Goal: Communication & Community: Connect with others

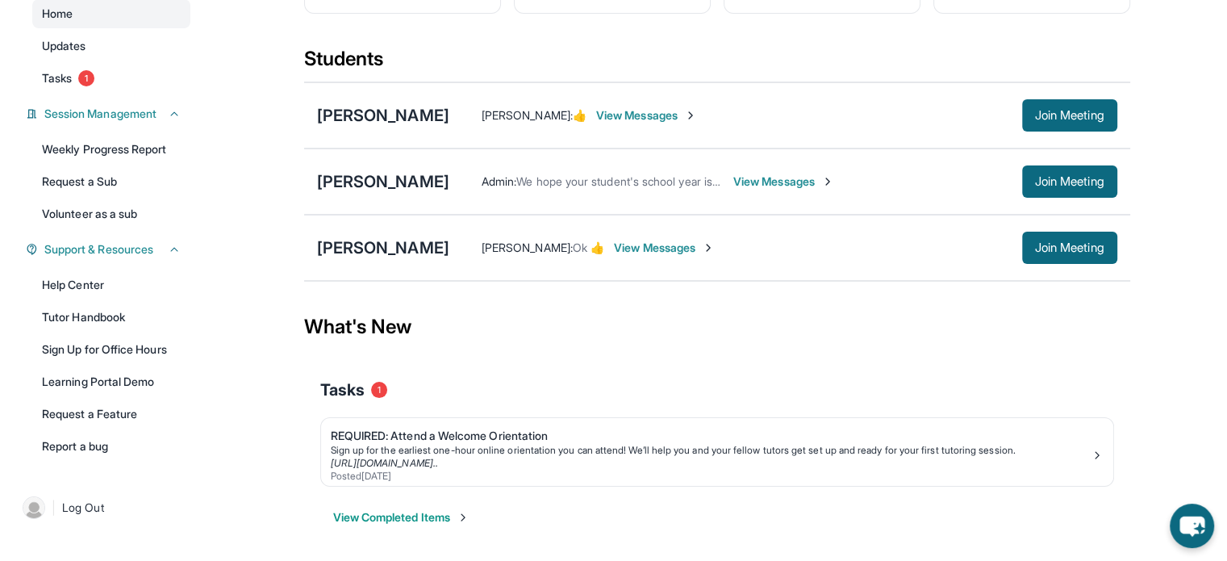
scroll to position [161, 0]
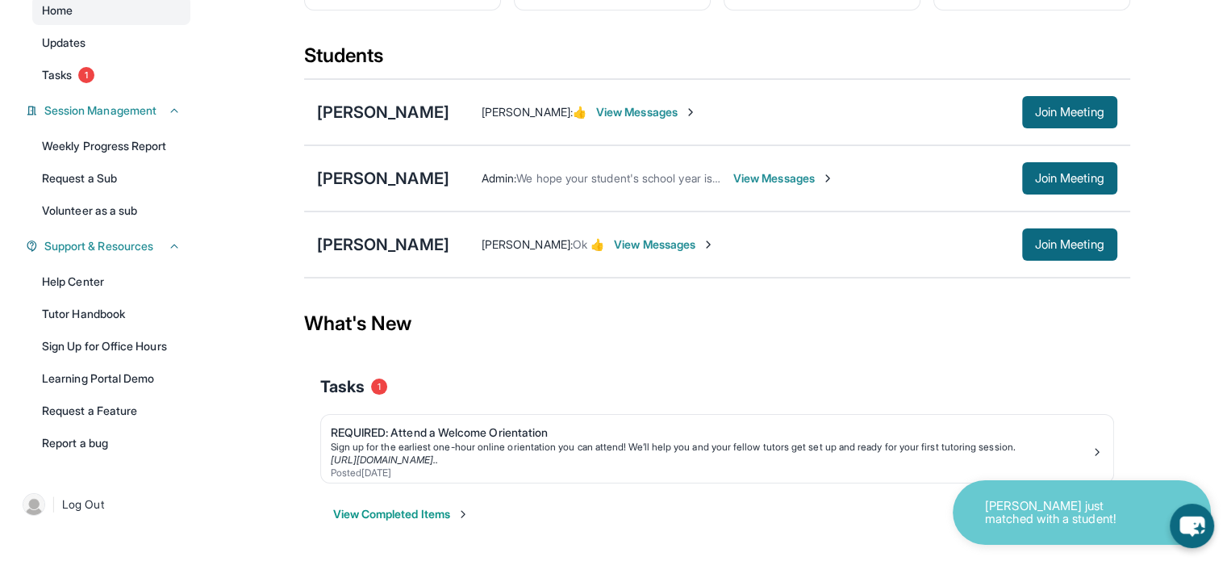
click at [688, 120] on span "View Messages" at bounding box center [646, 112] width 101 height 16
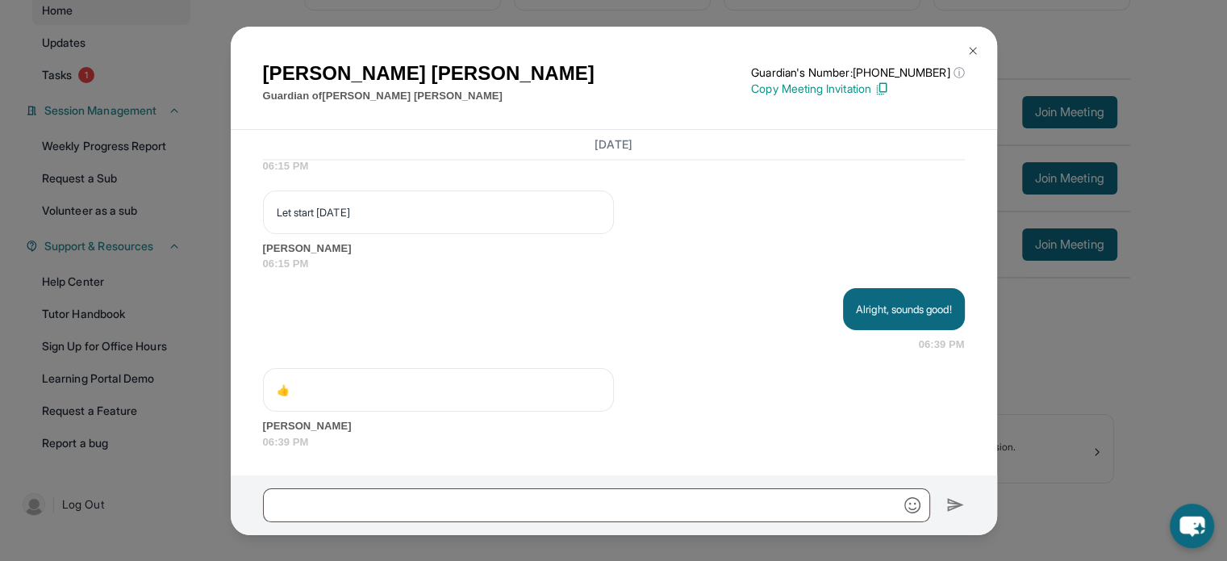
scroll to position [2042, 0]
click at [558, 495] on input "text" at bounding box center [596, 505] width 667 height 34
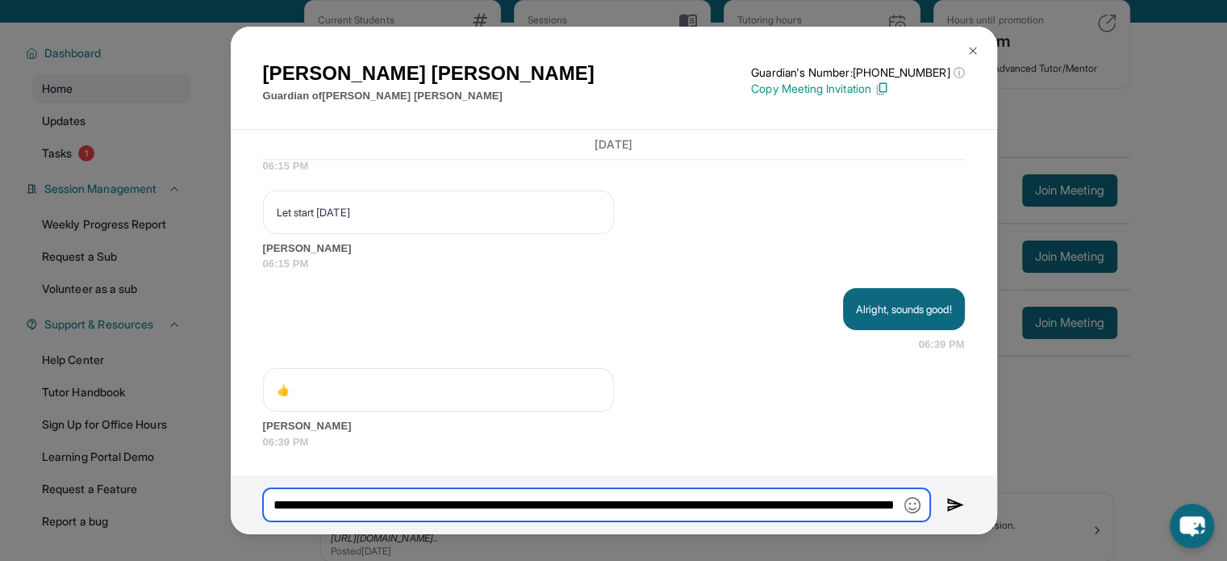
type input "**********"
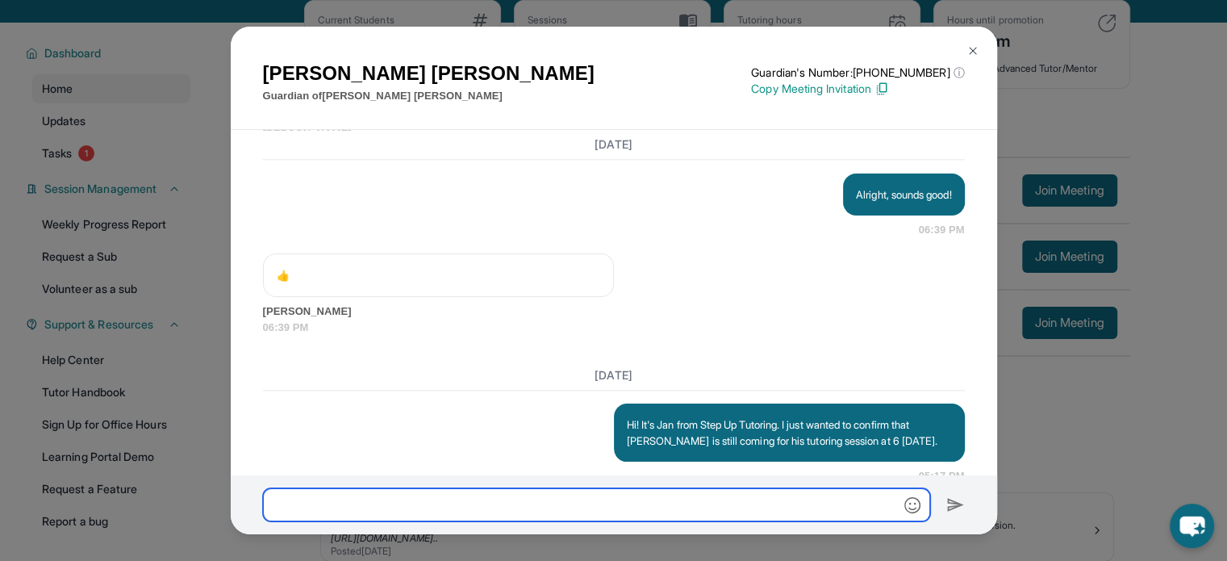
scroll to position [2190, 0]
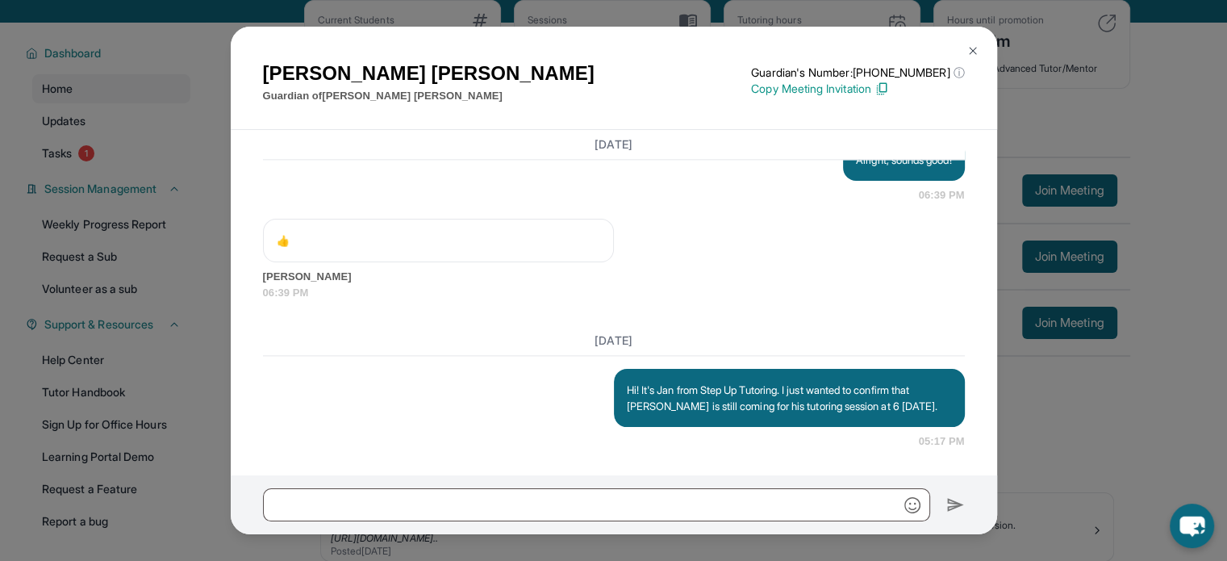
click at [1063, 425] on div "Armineh Karamian Guardian of Maximilian Karamian Guardian's Number: +1402799453…" at bounding box center [613, 280] width 1227 height 561
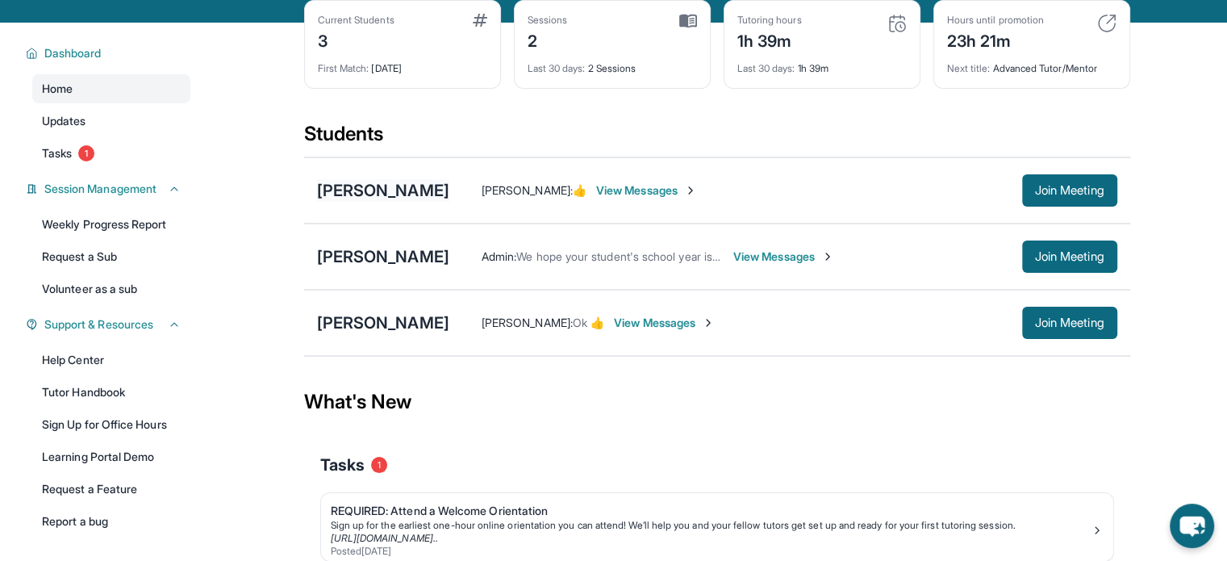
click at [380, 198] on div "[PERSON_NAME]" at bounding box center [383, 190] width 132 height 23
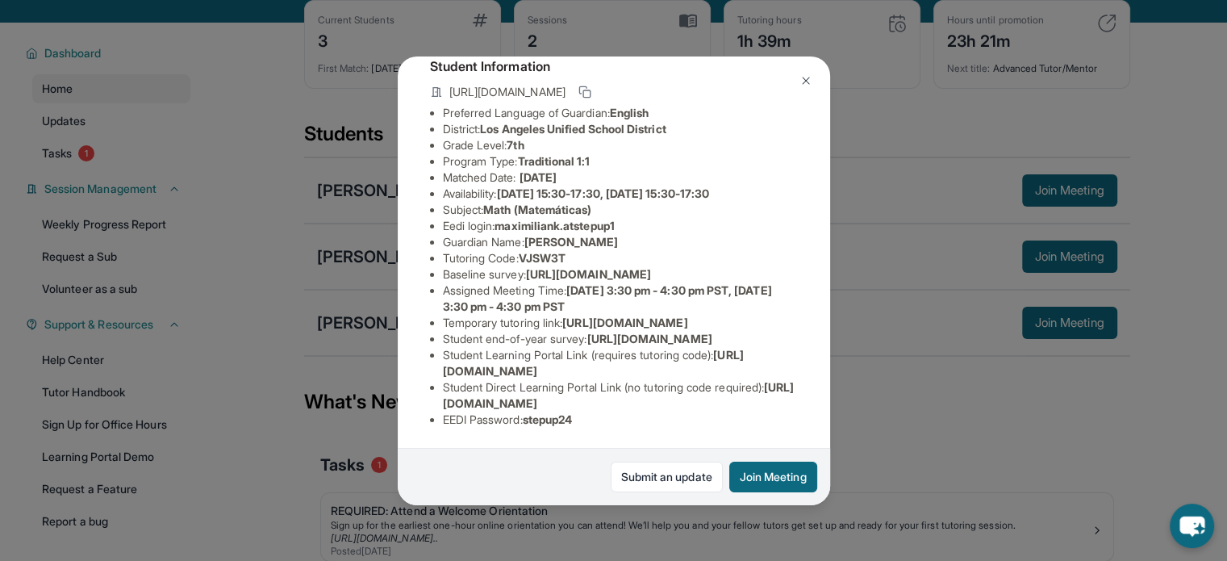
scroll to position [271, 0]
drag, startPoint x: 776, startPoint y: 387, endPoint x: 436, endPoint y: 394, distance: 340.6
click at [436, 394] on ul "Preferred Language of Guardian: English District: Los Angeles Unified School Di…" at bounding box center [614, 266] width 368 height 323
copy span "https://student-portal.stepuptutoring.org/student/VJSW3T"
click at [947, 387] on div "Maximilian Karamian Guardian: Armineh Karamian Student Information https://stud…" at bounding box center [613, 280] width 1227 height 561
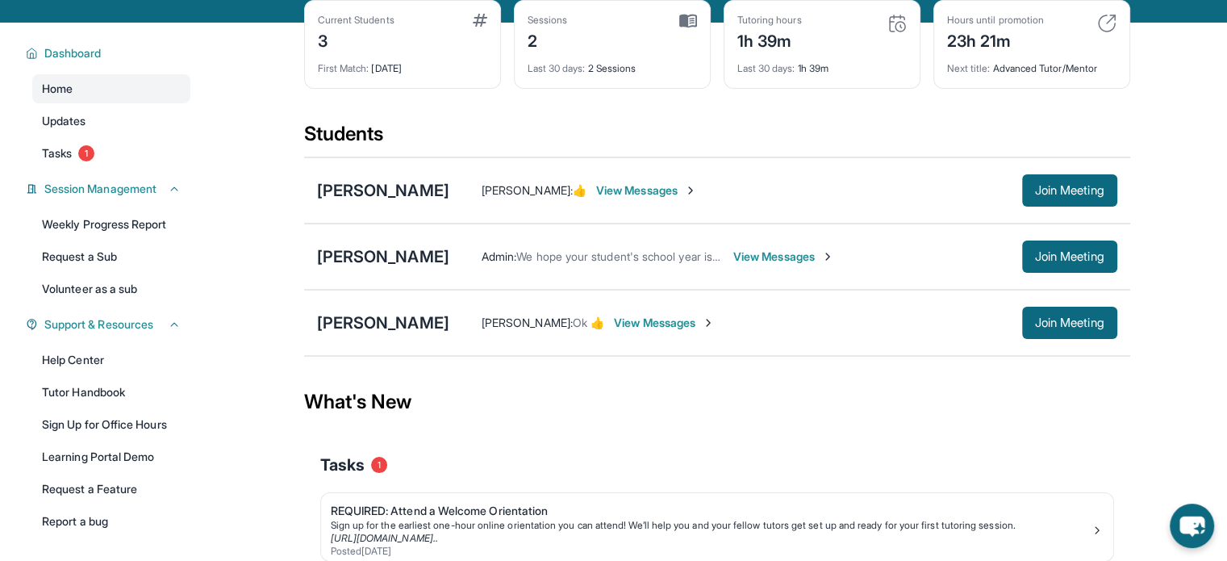
click at [664, 198] on span "View Messages" at bounding box center [646, 190] width 101 height 16
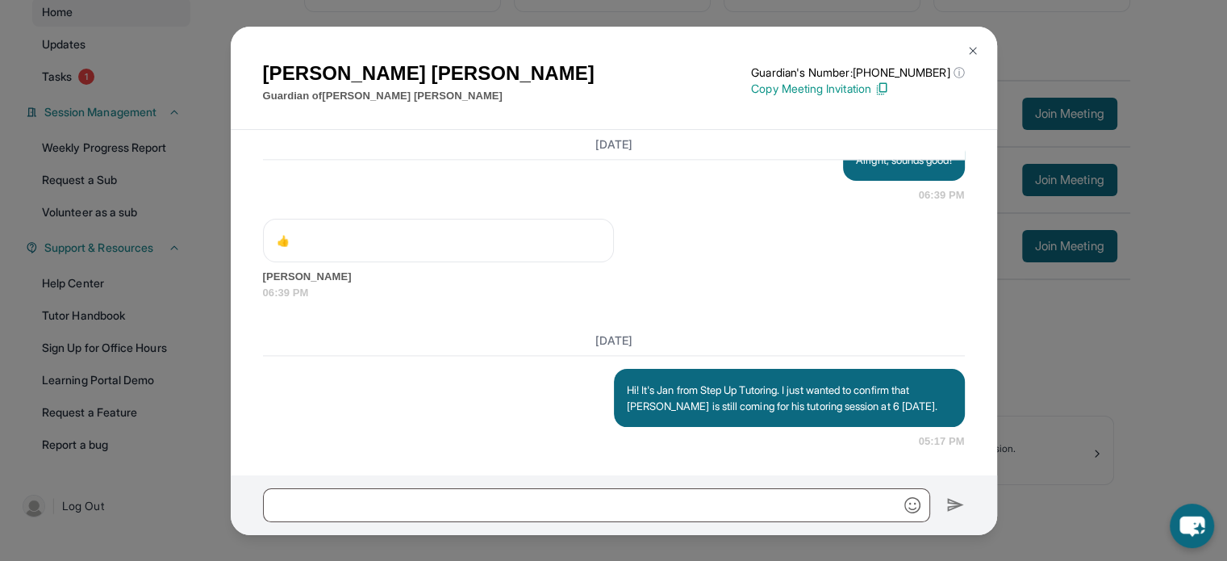
scroll to position [161, 0]
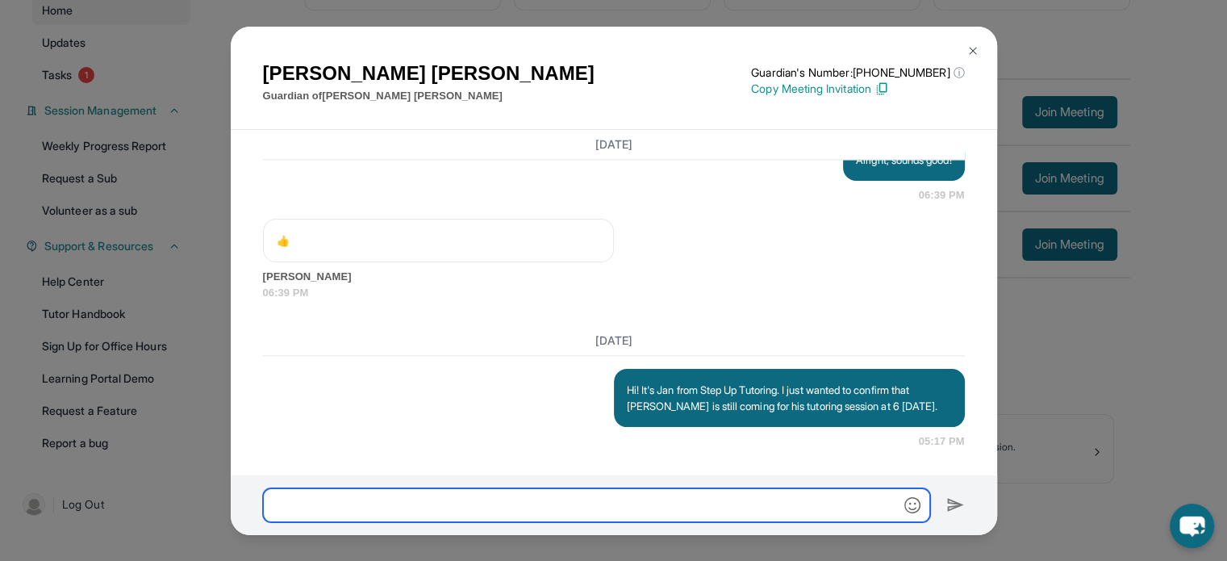
click at [679, 497] on input "text" at bounding box center [596, 505] width 667 height 34
click at [1066, 293] on div "Armineh Karamian Guardian of Maximilian Karamian Guardian's Number: +1402799453…" at bounding box center [613, 280] width 1227 height 561
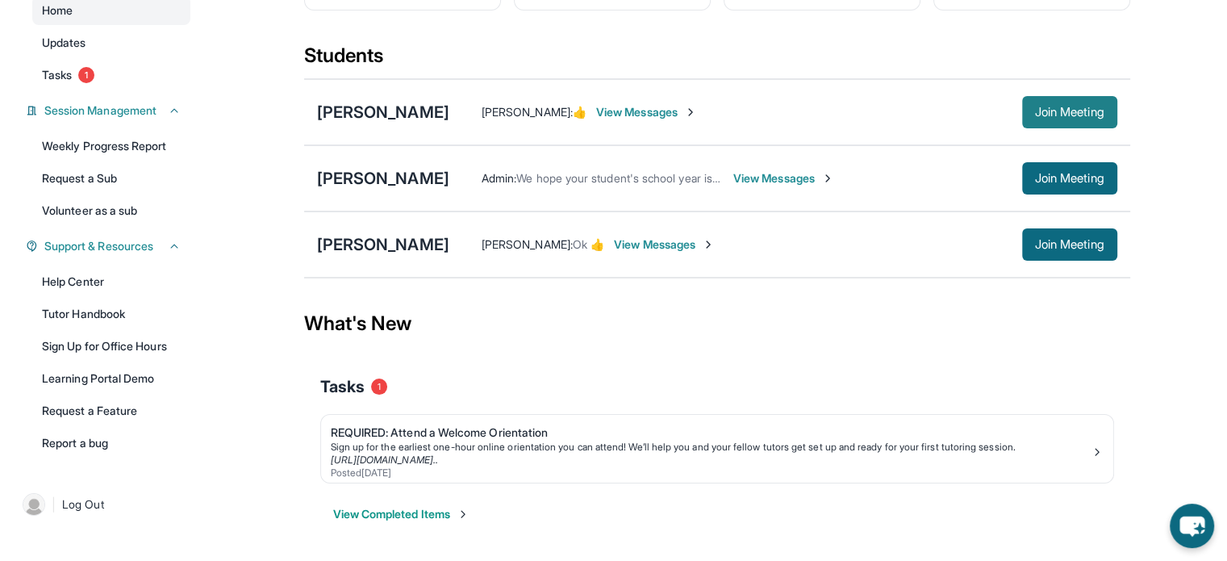
click at [1055, 114] on button "Join Meeting" at bounding box center [1069, 112] width 95 height 32
click at [680, 128] on div "Armineh Karamian : 👍 View Messages Join Meeting" at bounding box center [783, 112] width 668 height 32
click at [680, 119] on span "View Messages" at bounding box center [646, 112] width 101 height 16
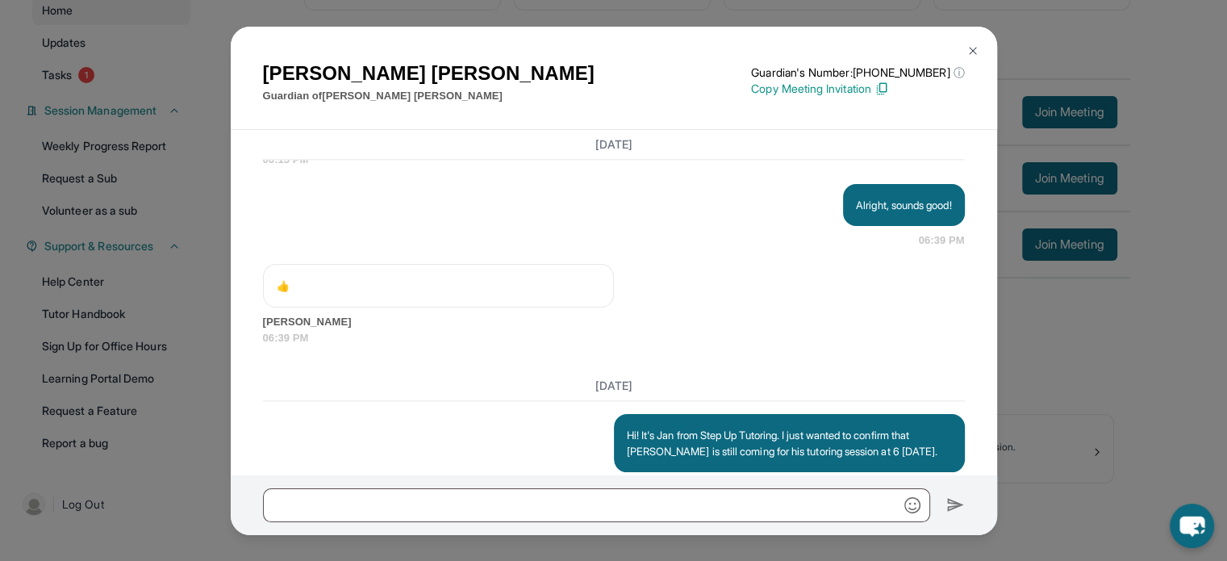
scroll to position [2288, 0]
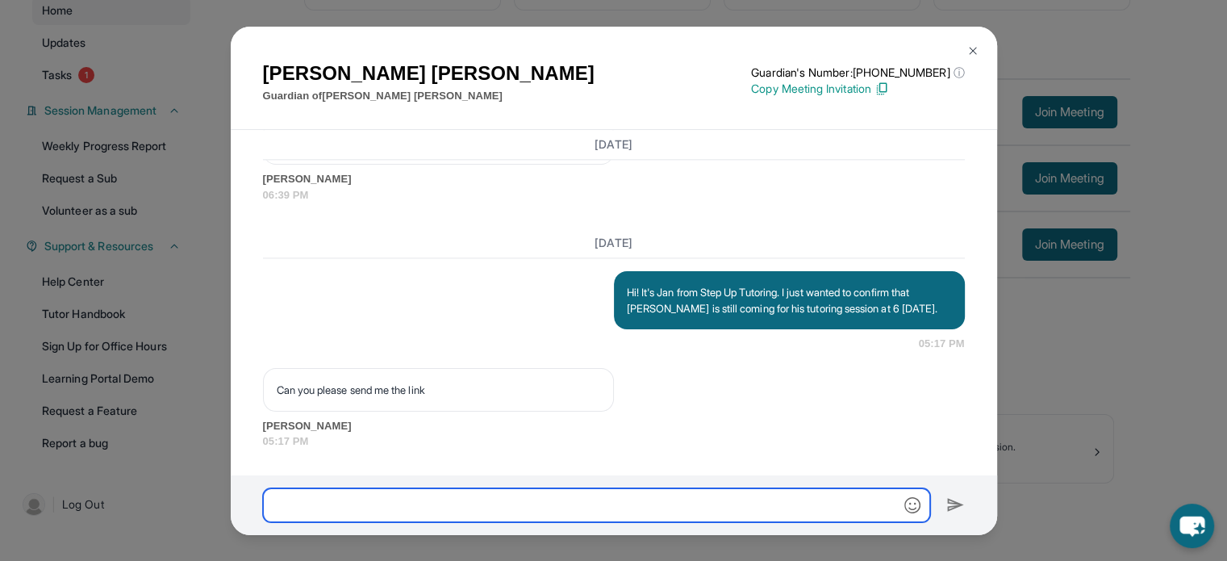
click at [550, 513] on input "text" at bounding box center [596, 505] width 667 height 34
type input "*"
paste input "**********"
type input "*"
paste input "**********"
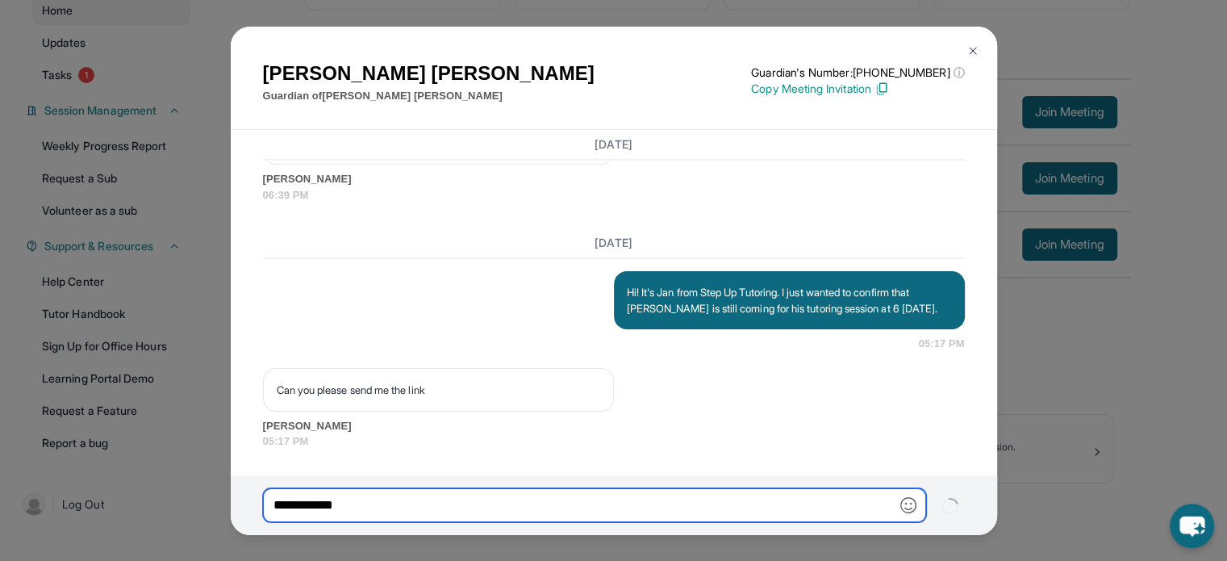
type input "**********"
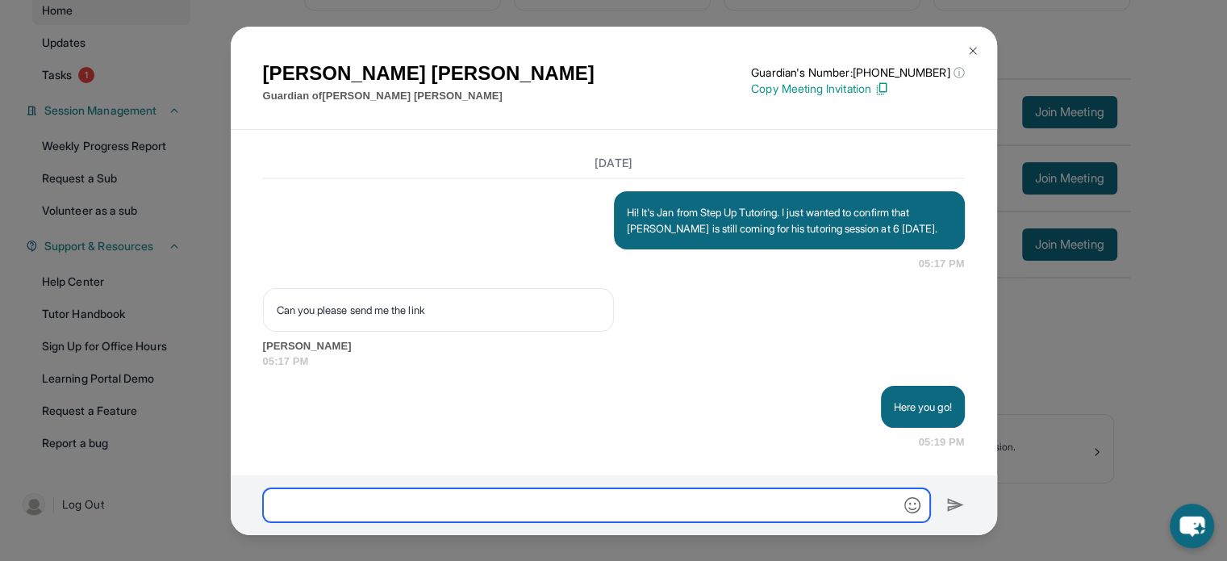
scroll to position [2368, 0]
paste input "**********"
type input "**********"
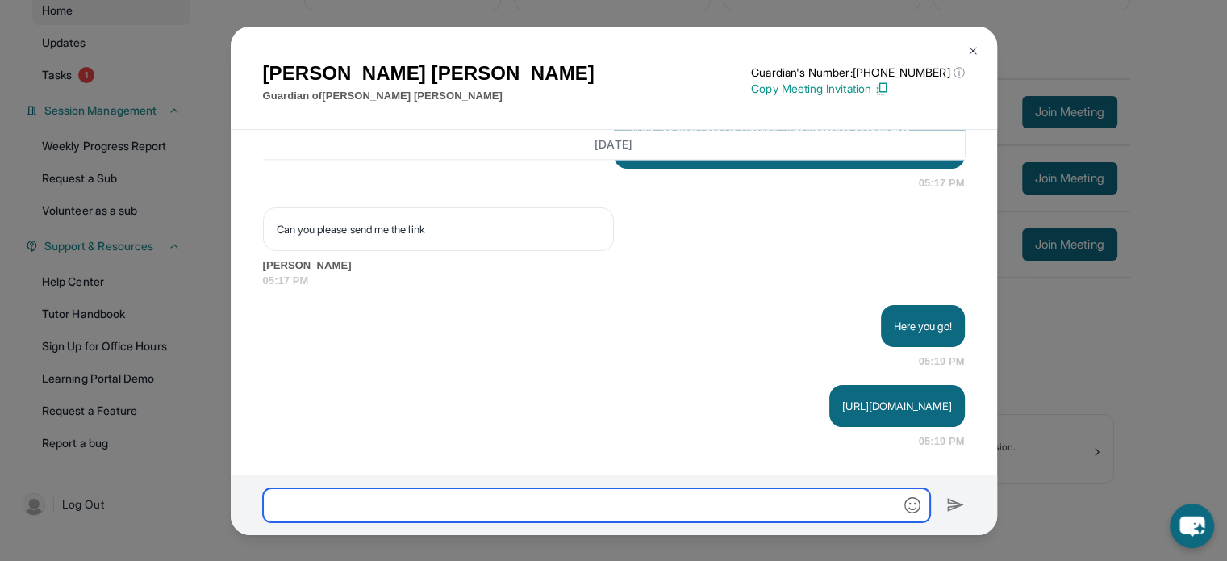
scroll to position [2448, 0]
click at [1152, 322] on div "Armineh Karamian Guardian of Maximilian Karamian Guardian's Number: +1402799453…" at bounding box center [613, 280] width 1227 height 561
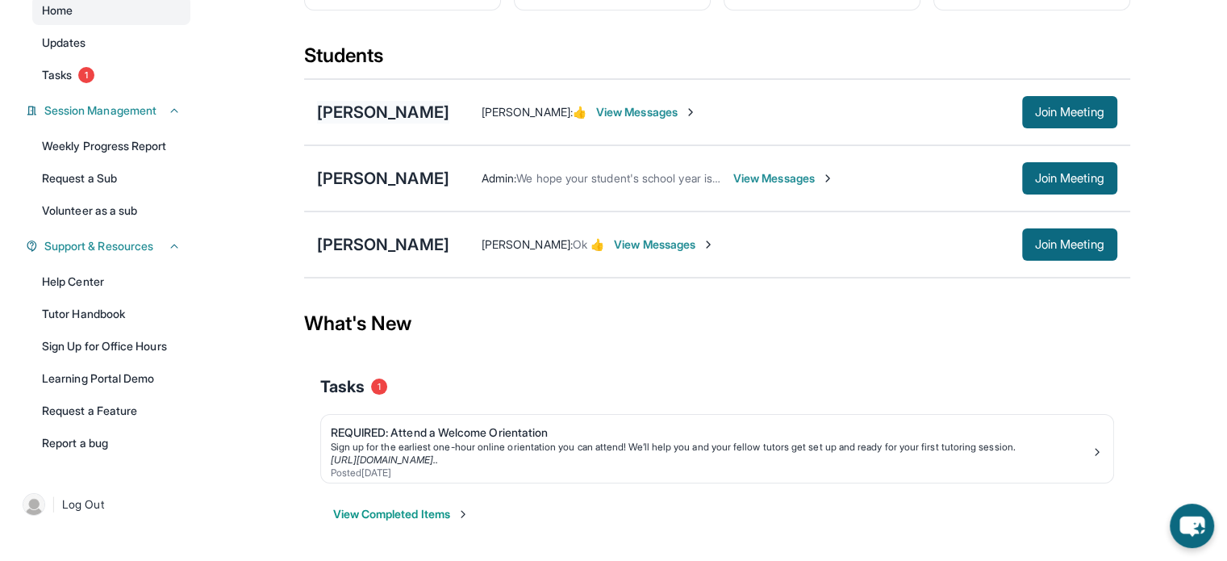
click at [394, 123] on div "[PERSON_NAME]" at bounding box center [383, 112] width 132 height 23
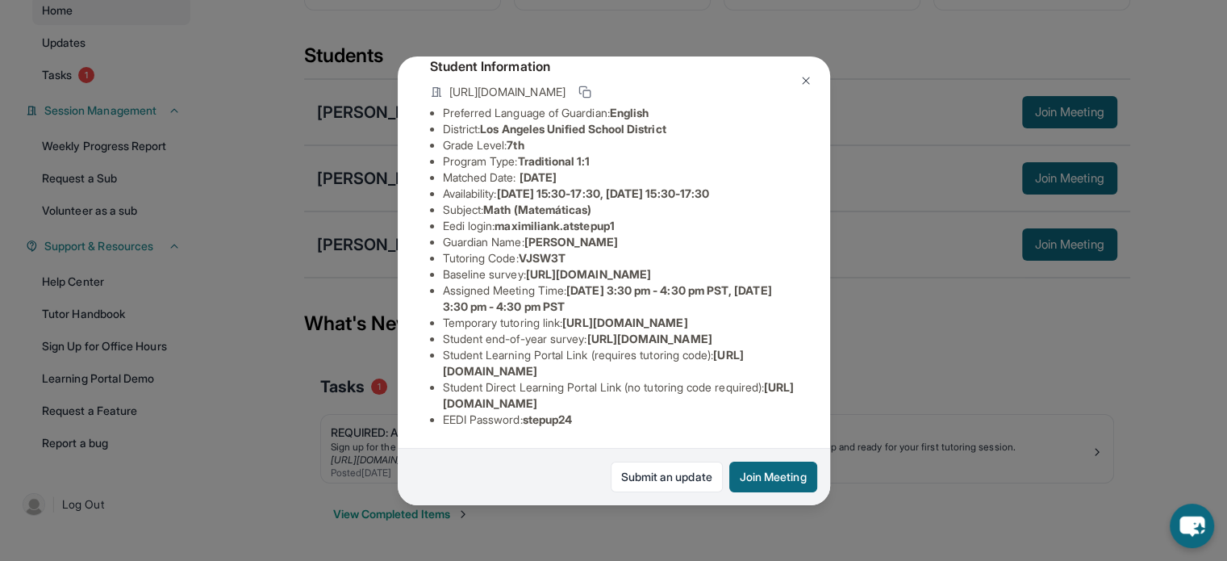
scroll to position [110, 0]
click at [839, 324] on div "Maximilian Karamian Guardian: Armineh Karamian Student Information https://stud…" at bounding box center [613, 280] width 1227 height 561
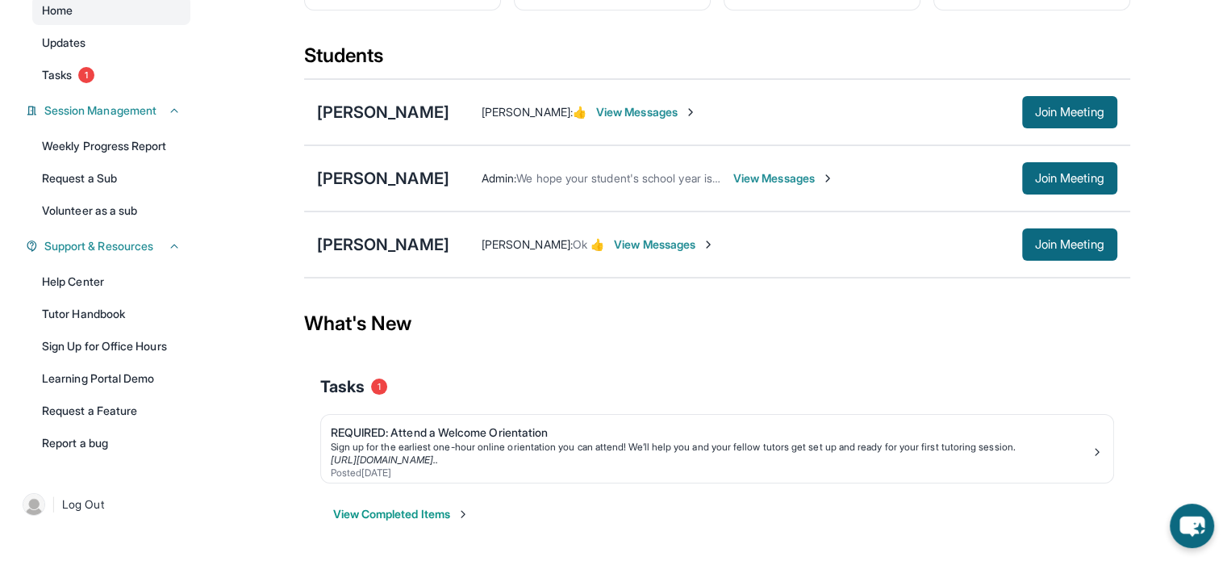
click at [707, 128] on div "Armineh Karamian : 👍 View Messages Join Meeting" at bounding box center [783, 112] width 668 height 32
click at [697, 120] on span "View Messages" at bounding box center [646, 112] width 101 height 16
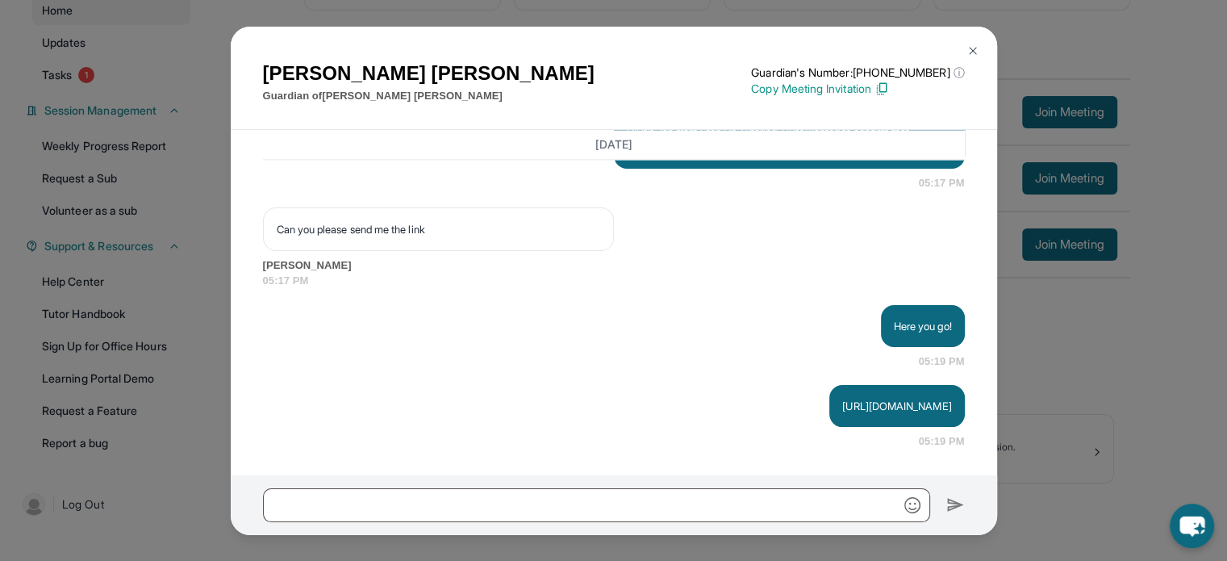
scroll to position [2448, 0]
click at [1187, 420] on div "Armineh Karamian Guardian of Maximilian Karamian Guardian's Number: +1402799453…" at bounding box center [613, 280] width 1227 height 561
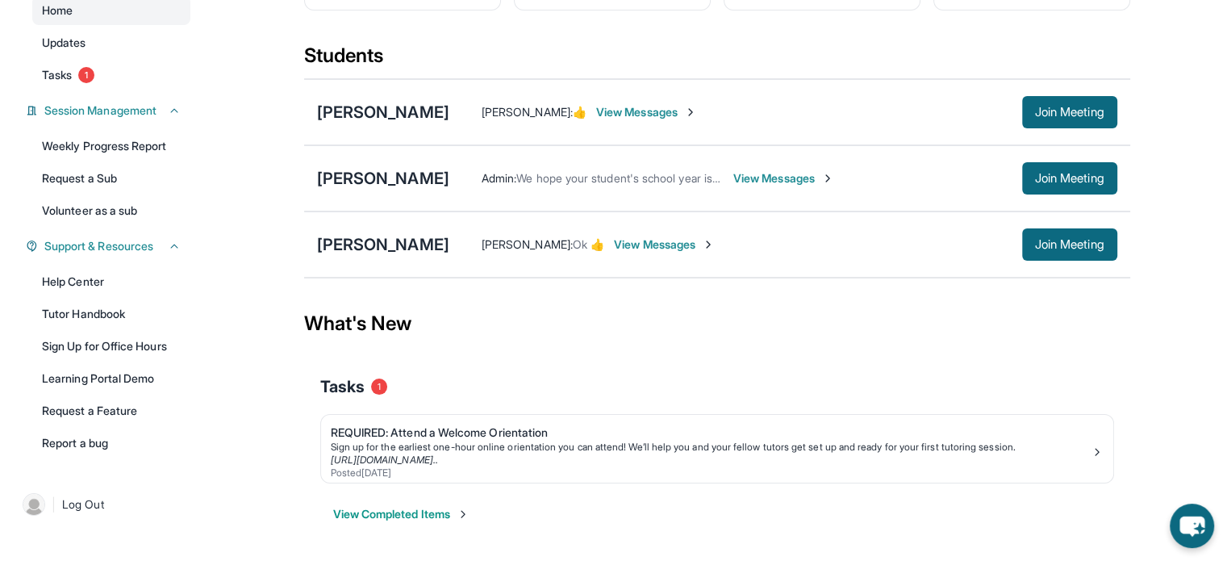
click at [697, 120] on span "View Messages" at bounding box center [646, 112] width 101 height 16
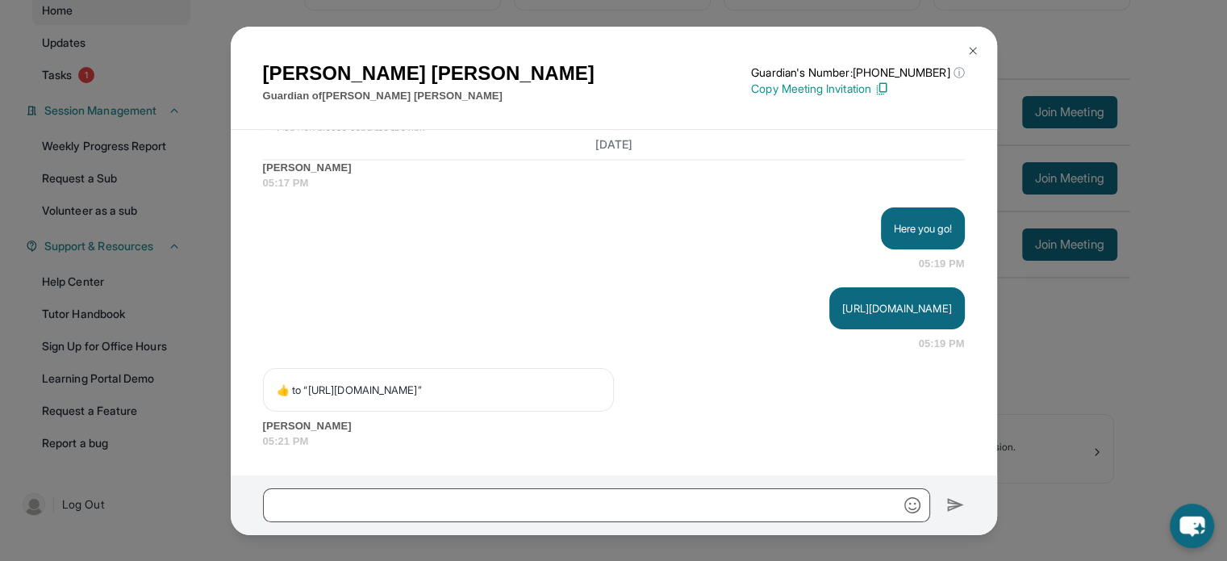
scroll to position [2561, 0]
click at [1190, 206] on div "Armineh Karamian Guardian of Maximilian Karamian Guardian's Number: +1402799453…" at bounding box center [613, 280] width 1227 height 561
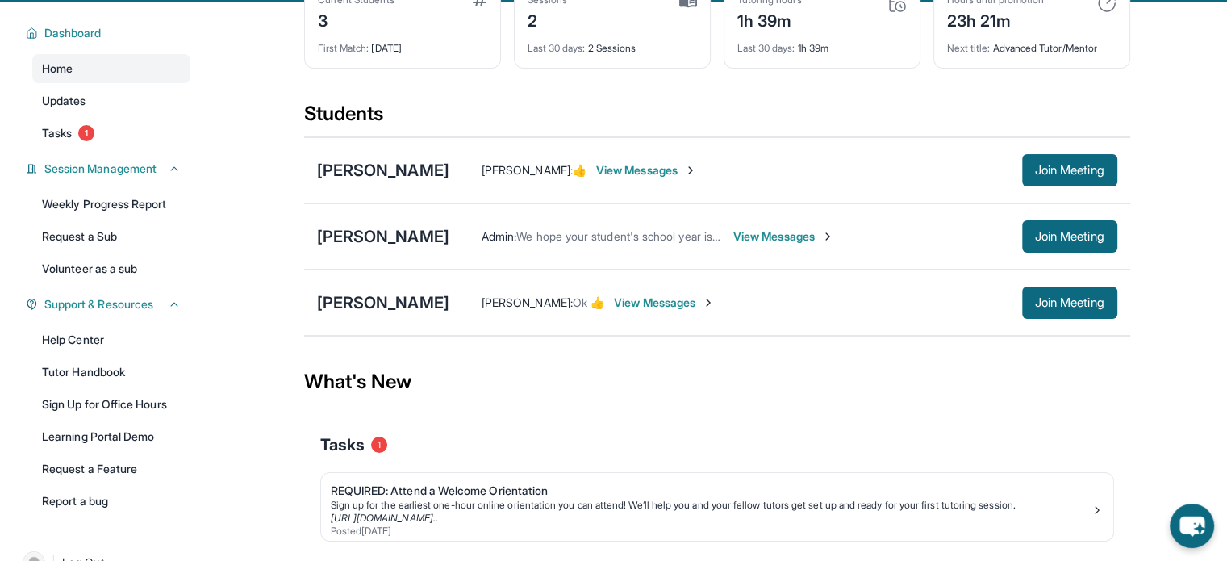
scroll to position [0, 0]
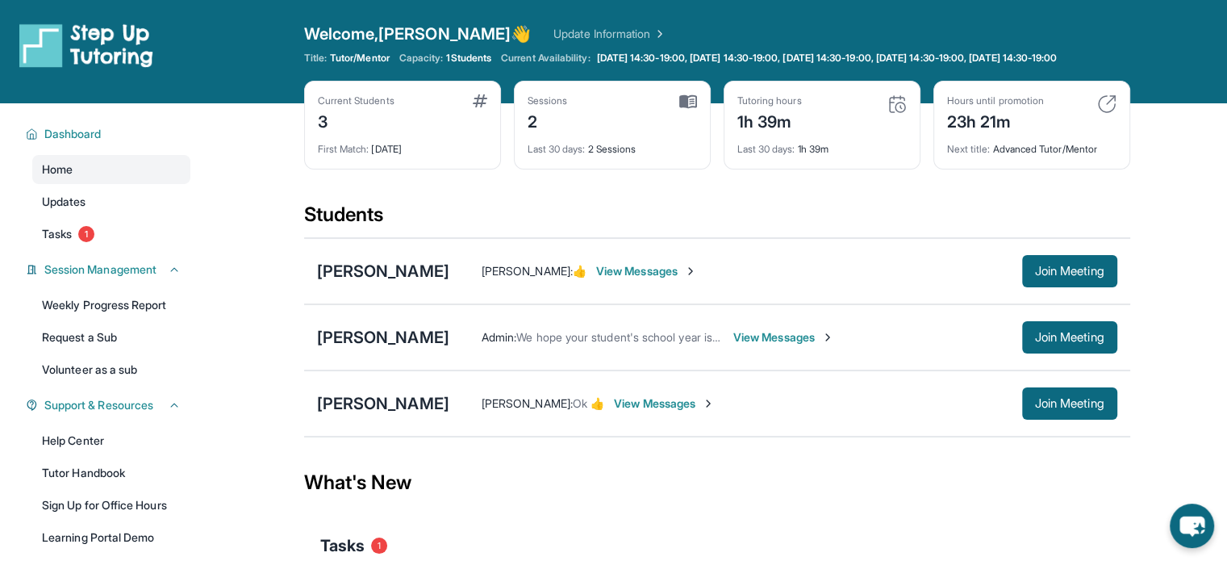
click at [696, 279] on span "View Messages" at bounding box center [646, 271] width 101 height 16
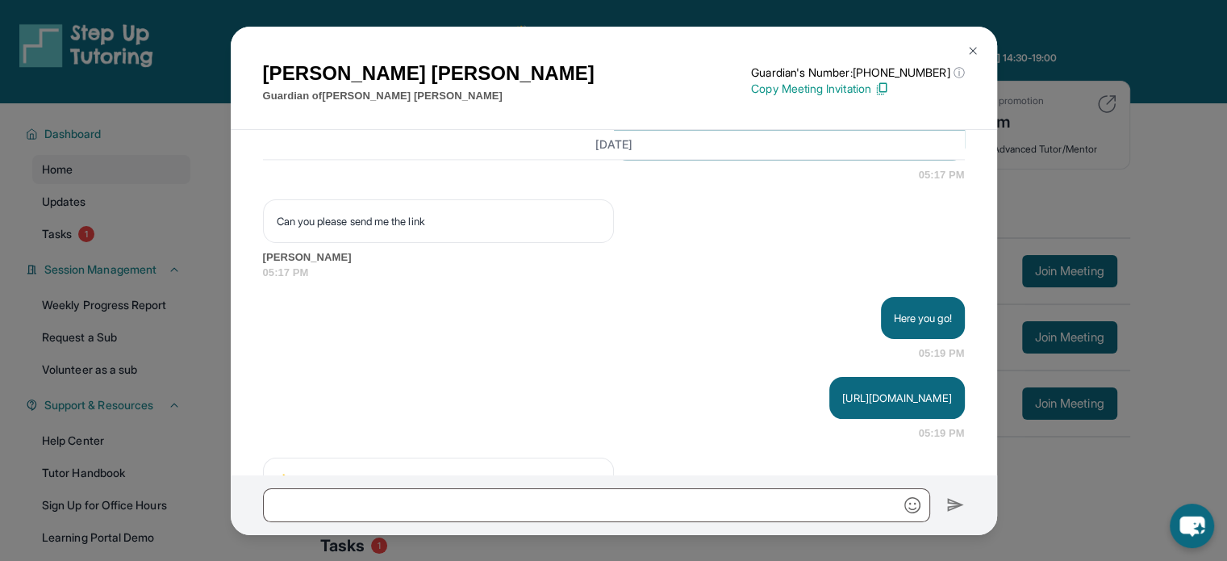
scroll to position [2561, 0]
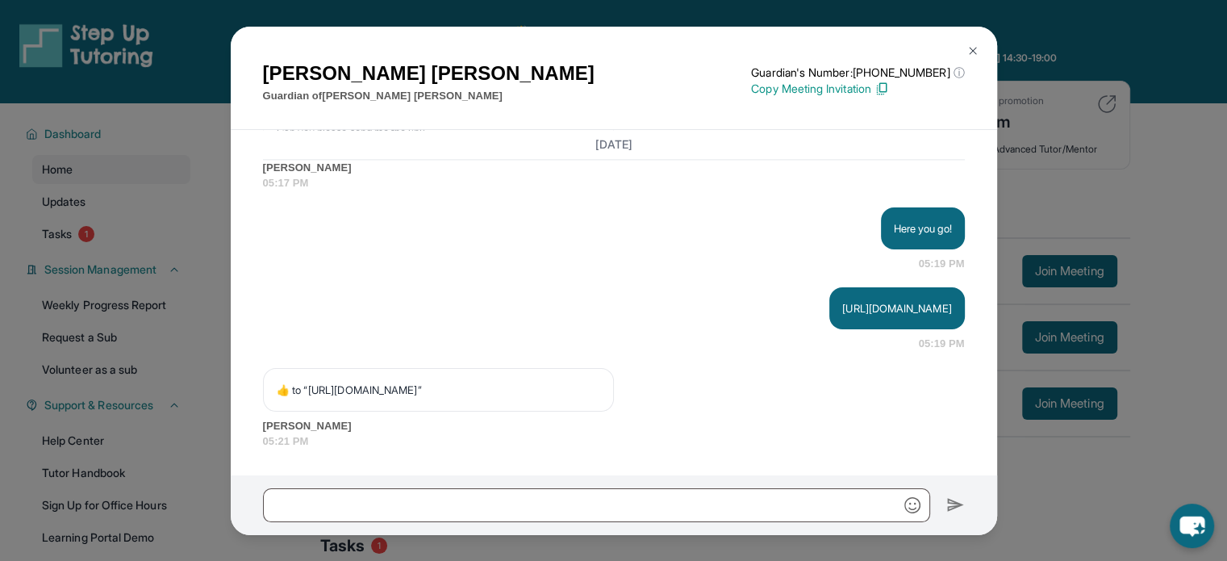
click at [1154, 367] on div "Armineh Karamian Guardian of Maximilian Karamian Guardian's Number: +1402799453…" at bounding box center [613, 280] width 1227 height 561
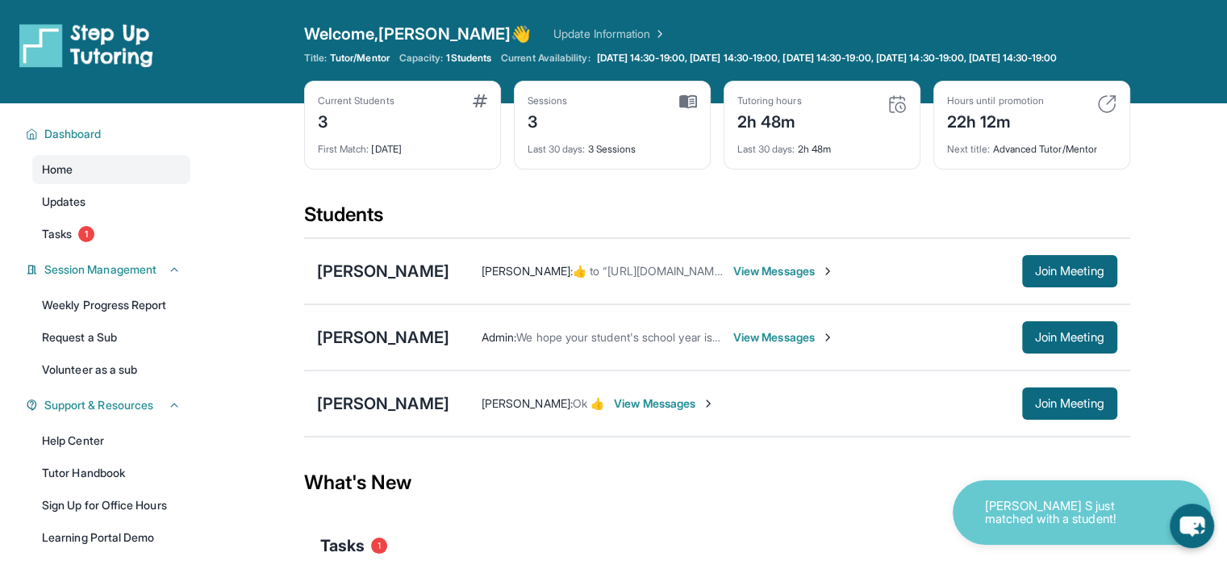
click at [830, 277] on span "View Messages" at bounding box center [784, 271] width 101 height 16
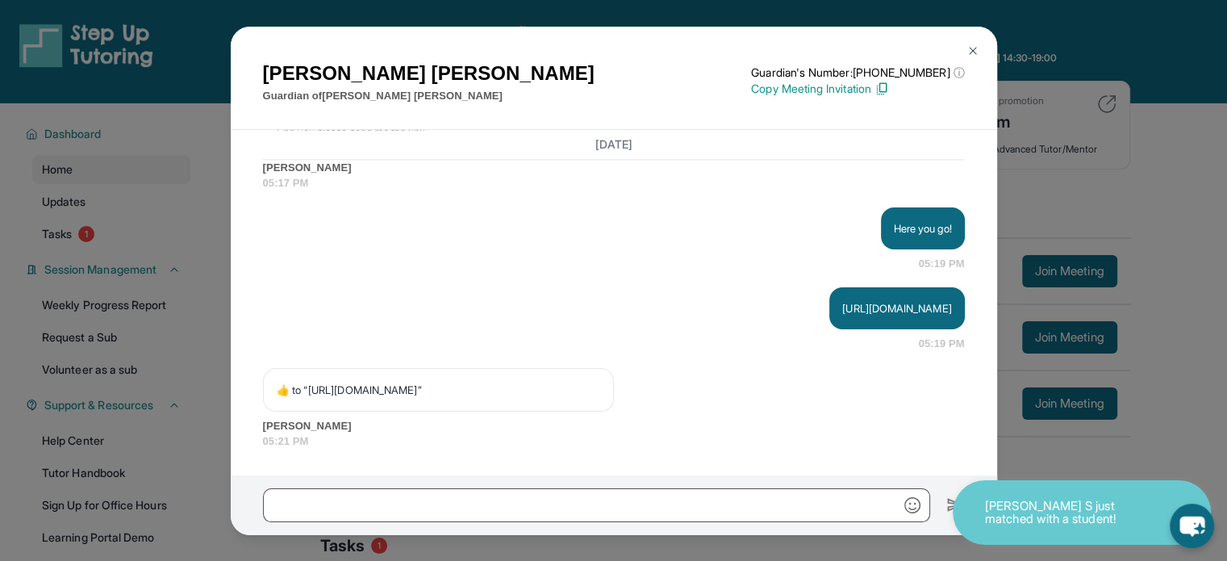
scroll to position [2561, 0]
click at [1134, 337] on div "[PERSON_NAME] Guardian of [PERSON_NAME] Guardian's Number: [PHONE_NUMBER] ⓘ Thi…" at bounding box center [613, 280] width 1227 height 561
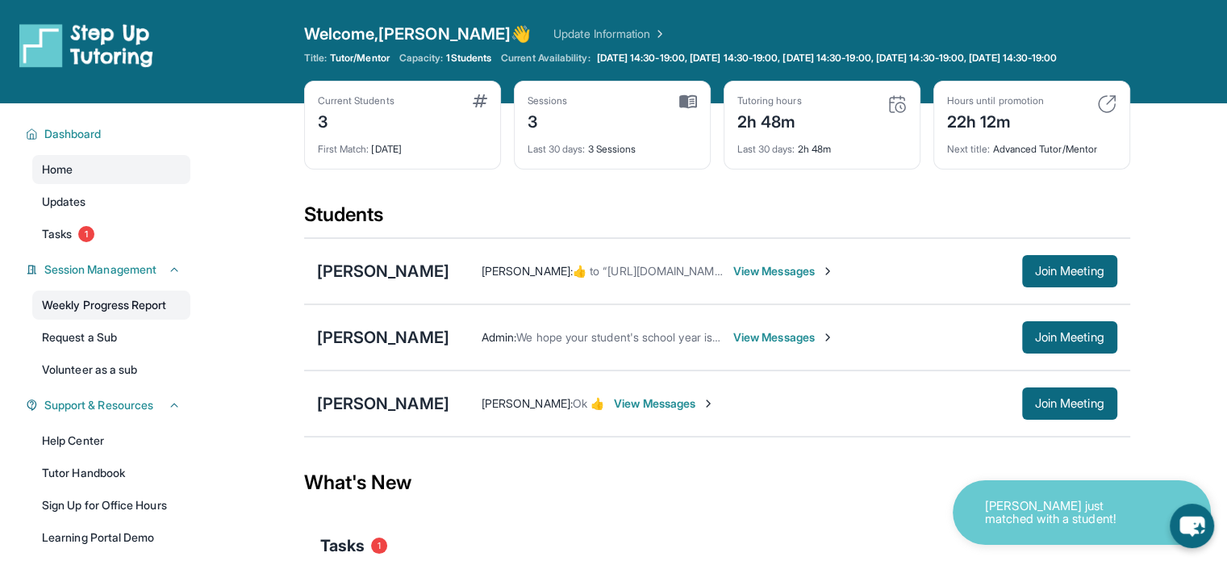
click at [132, 319] on link "Weekly Progress Report" at bounding box center [111, 305] width 158 height 29
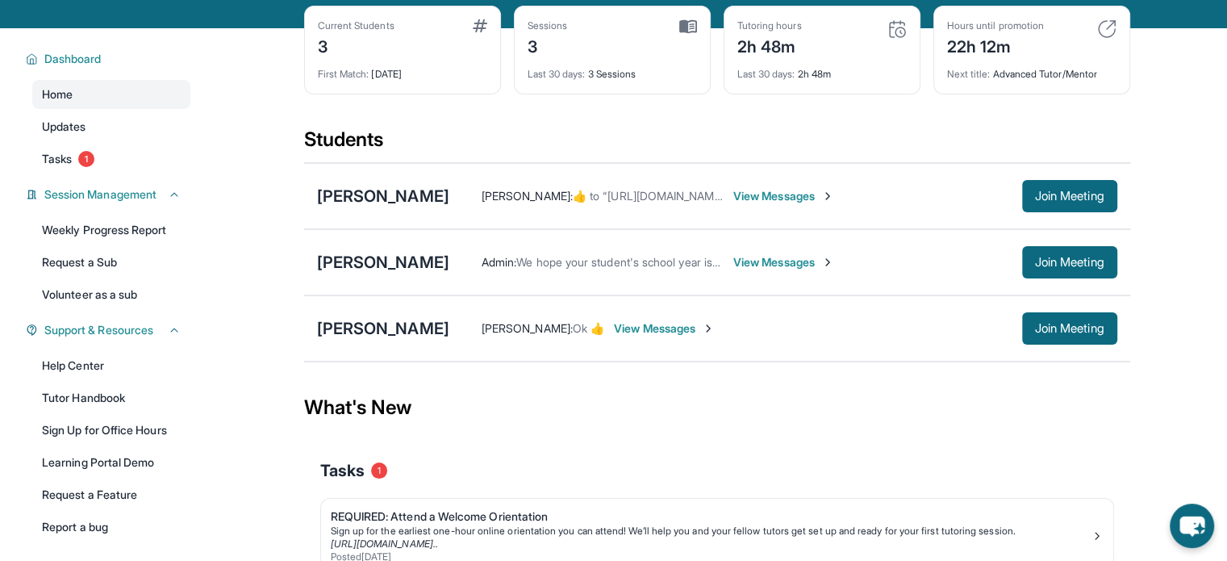
scroll to position [81, 0]
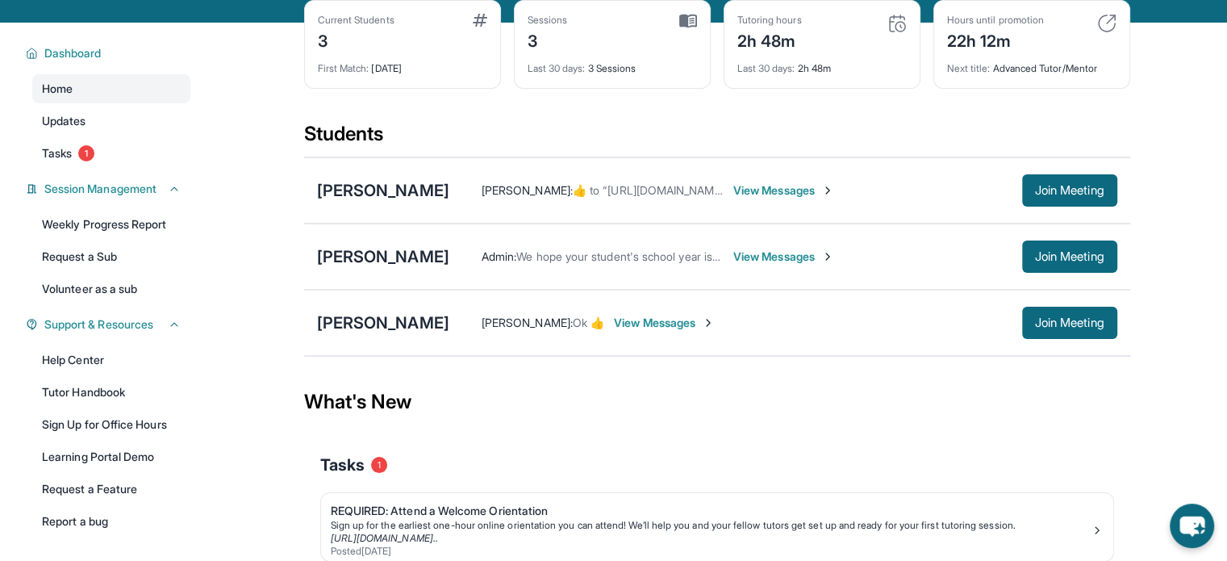
click at [820, 199] on span "View Messages" at bounding box center [784, 190] width 101 height 16
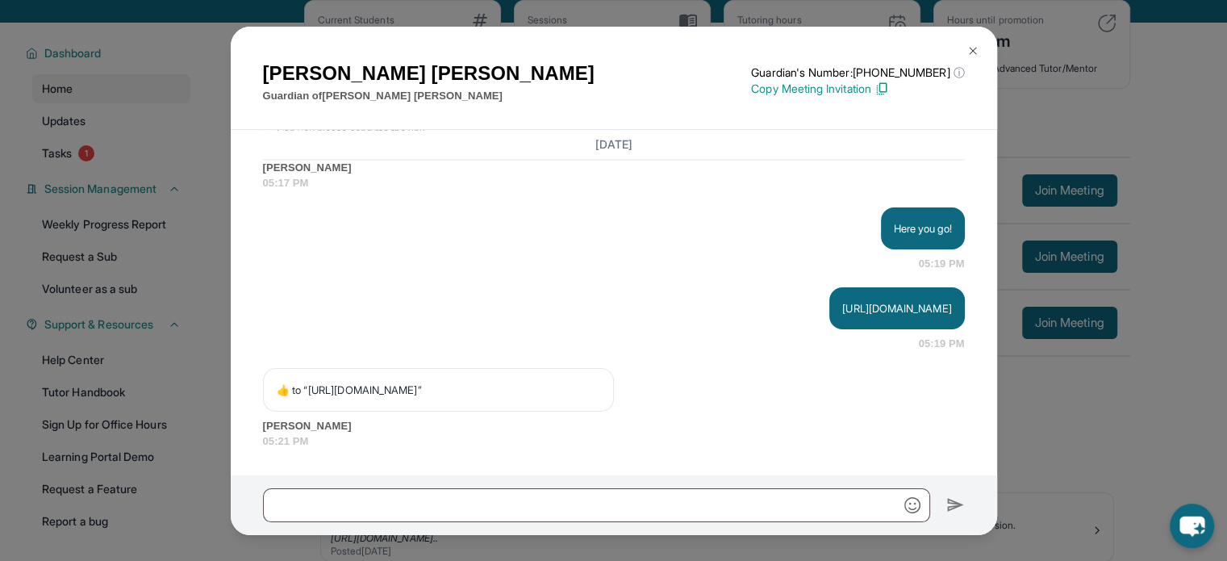
scroll to position [2561, 0]
click at [975, 44] on img at bounding box center [973, 50] width 13 height 13
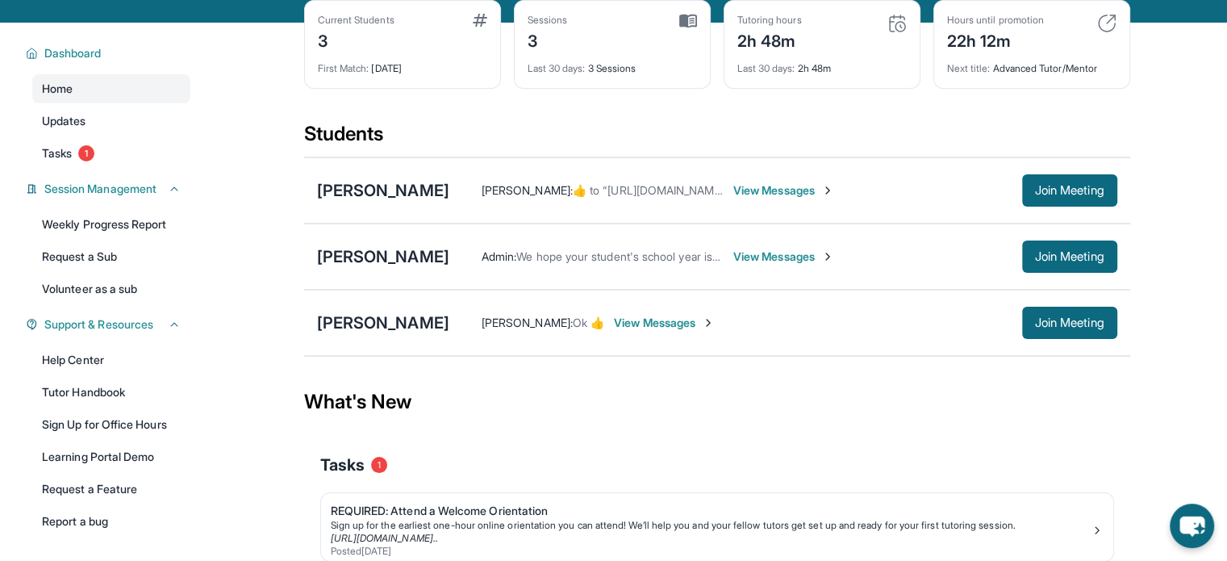
click at [828, 199] on span "View Messages" at bounding box center [784, 190] width 101 height 16
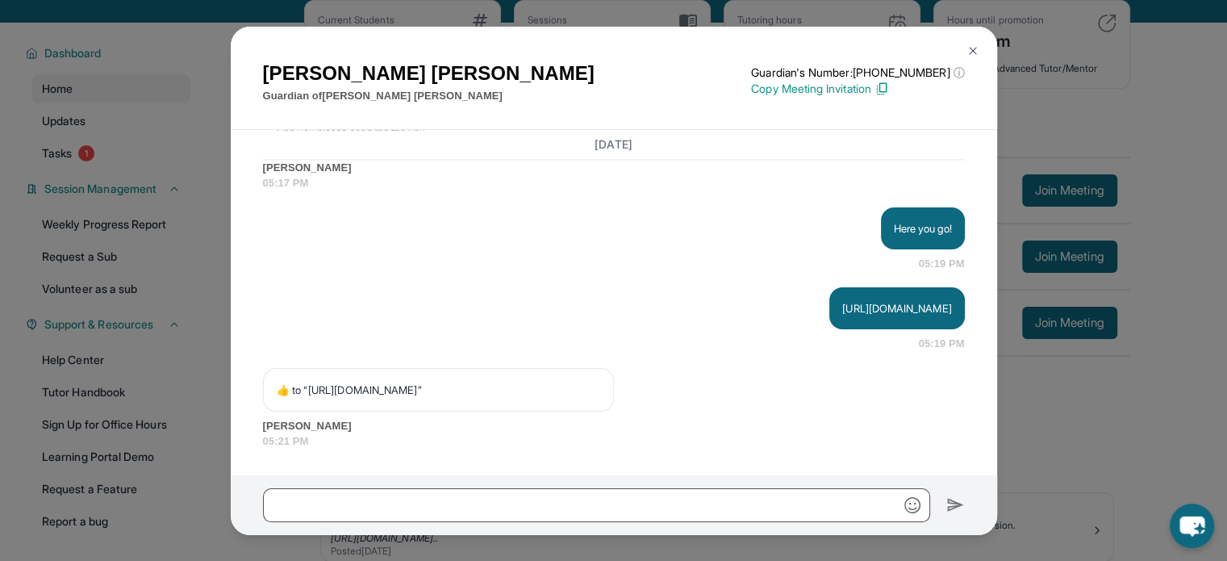
click at [1175, 487] on div "Armineh Karamian Guardian of Maximilian Karamian Guardian's Number: +1402799453…" at bounding box center [613, 280] width 1227 height 561
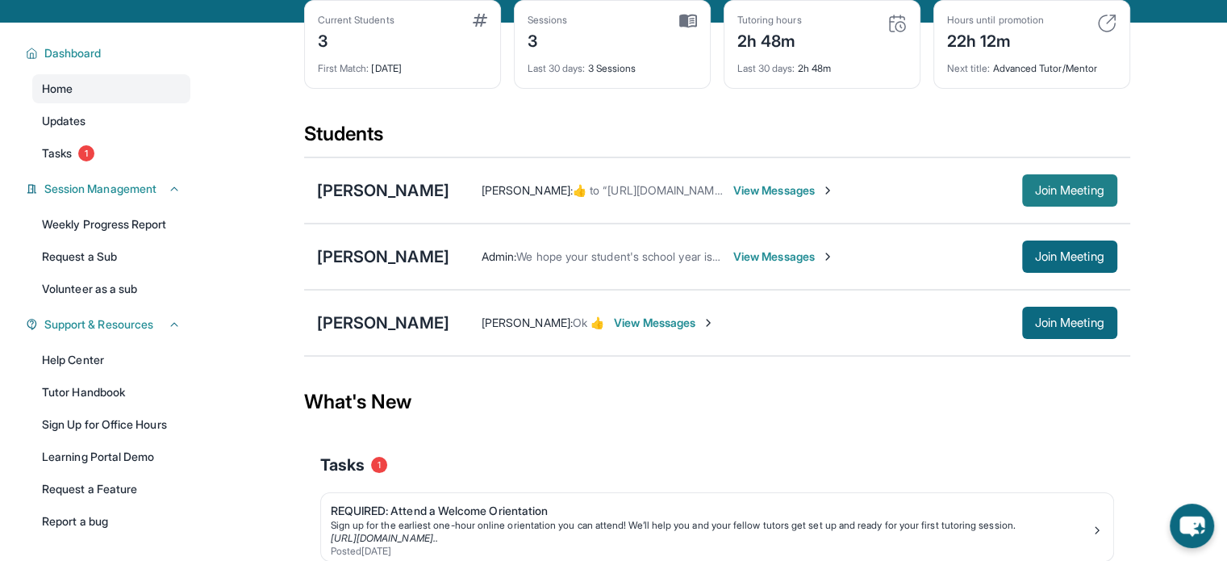
click at [1035, 207] on button "Join Meeting" at bounding box center [1069, 190] width 95 height 32
click at [846, 207] on div "Armineh Karamian :  ​👍​ to “ https://student-portal.stepuptutoring.org/student/…" at bounding box center [783, 190] width 668 height 32
click at [834, 199] on span "View Messages" at bounding box center [784, 190] width 101 height 16
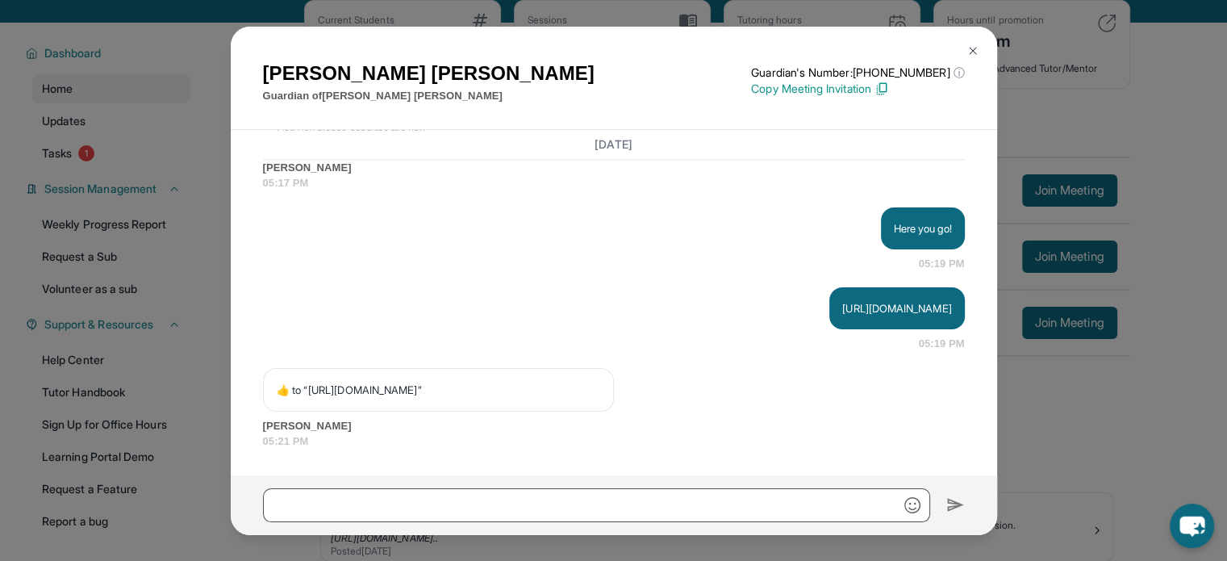
click at [964, 52] on button at bounding box center [973, 51] width 32 height 32
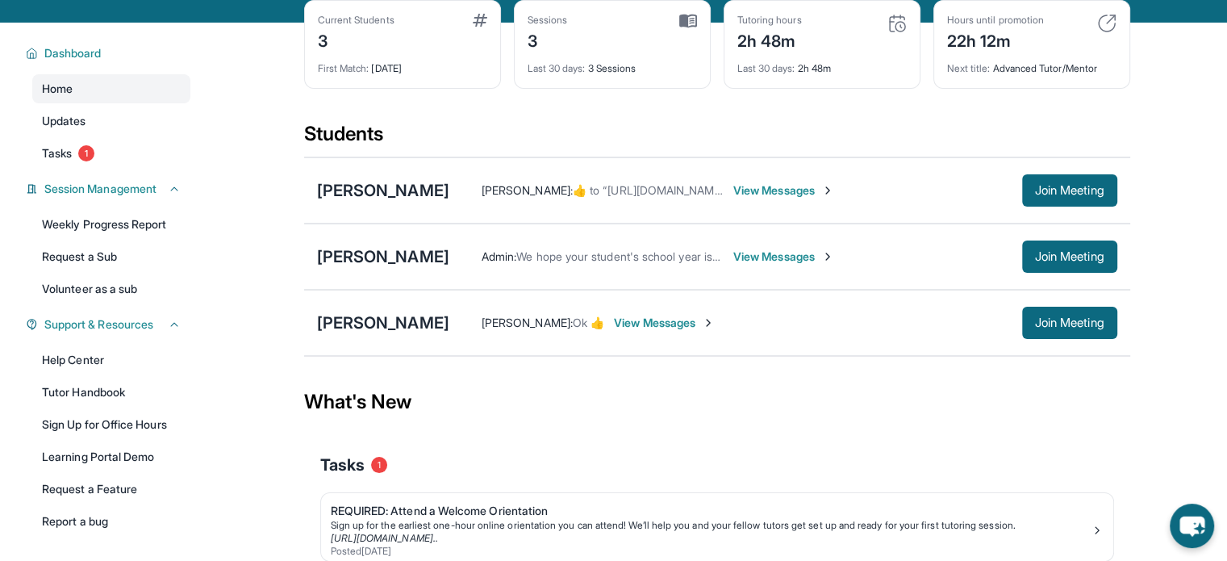
click at [820, 199] on span "View Messages" at bounding box center [784, 190] width 101 height 16
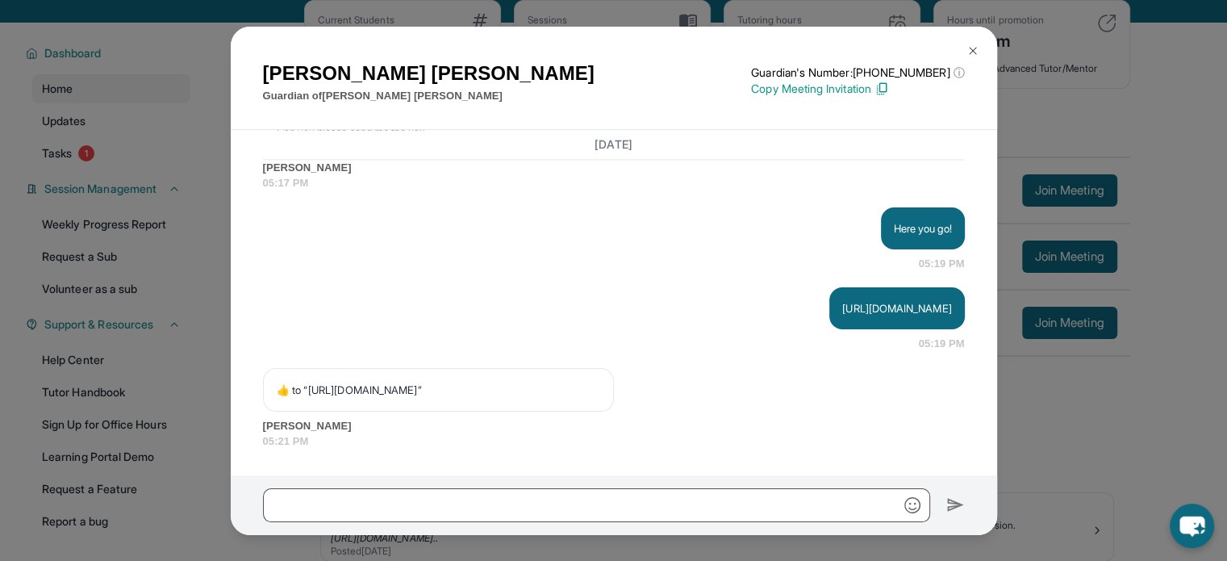
click at [1062, 458] on div "Armineh Karamian Guardian of Maximilian Karamian Guardian's Number: +1402799453…" at bounding box center [613, 280] width 1227 height 561
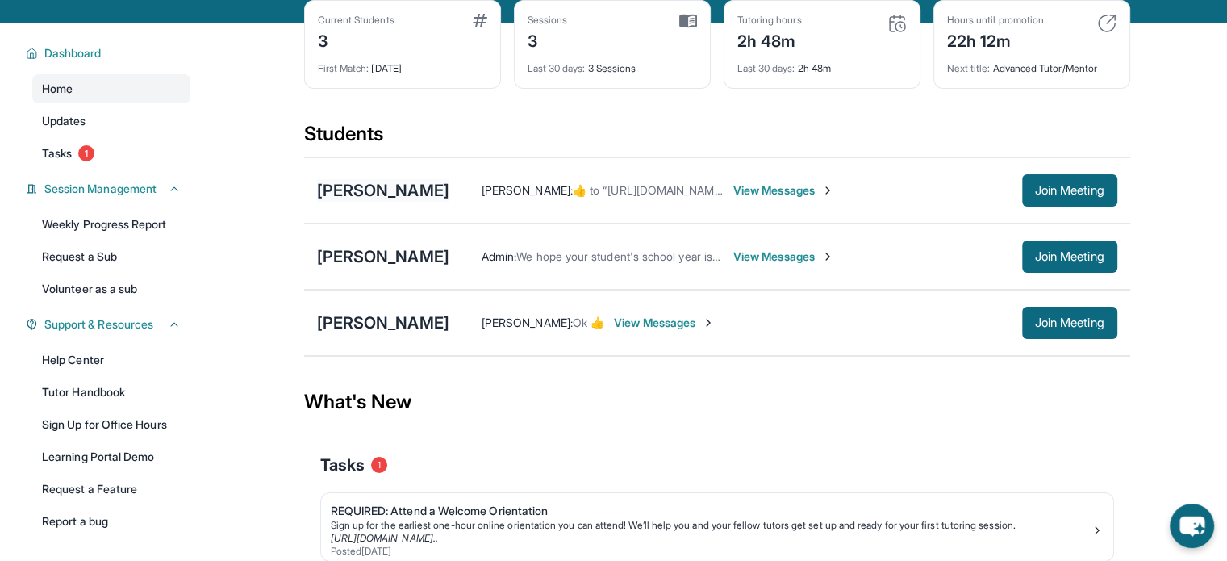
click at [413, 202] on div "[PERSON_NAME]" at bounding box center [383, 190] width 132 height 23
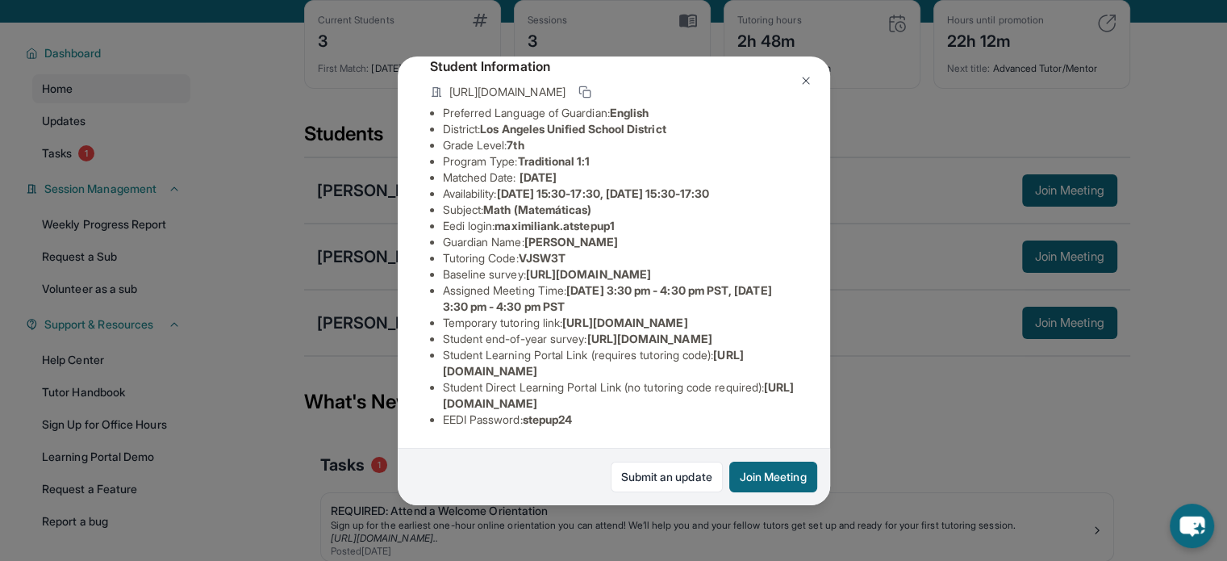
scroll to position [242, 577]
drag, startPoint x: 439, startPoint y: 161, endPoint x: 826, endPoint y: 190, distance: 388.4
click at [826, 190] on div "Maximilian Karamian Guardian: Armineh Karamian Student Information https://stud…" at bounding box center [614, 280] width 433 height 449
copy span "https://airtable.com/apprlfn8WjpjBUn2G/shrK0QR6AaNyG5psY?prefill_Type%20of%20Fo…"
click at [1030, 64] on div "Maximilian Karamian Guardian: Armineh Karamian Student Information https://stud…" at bounding box center [613, 280] width 1227 height 561
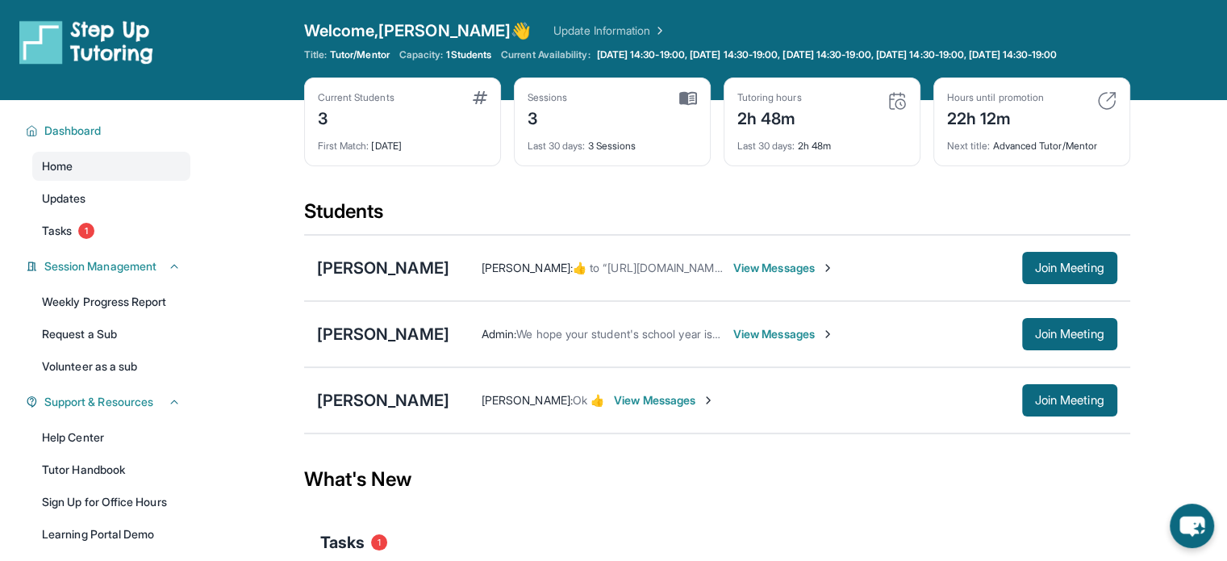
scroll to position [0, 0]
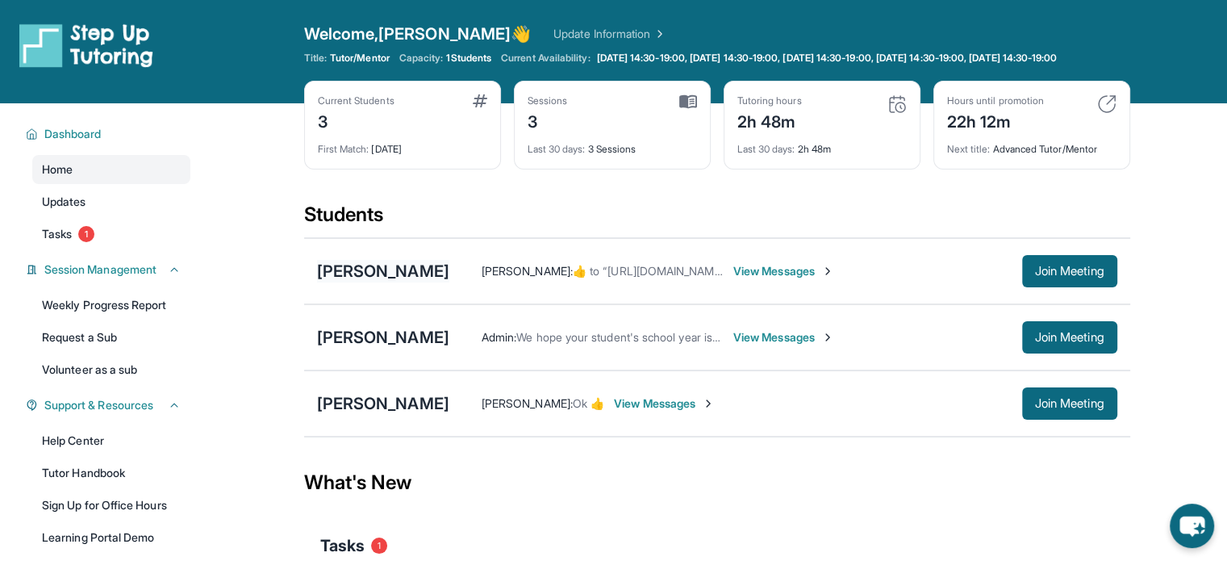
click at [448, 274] on div "[PERSON_NAME]" at bounding box center [383, 271] width 132 height 23
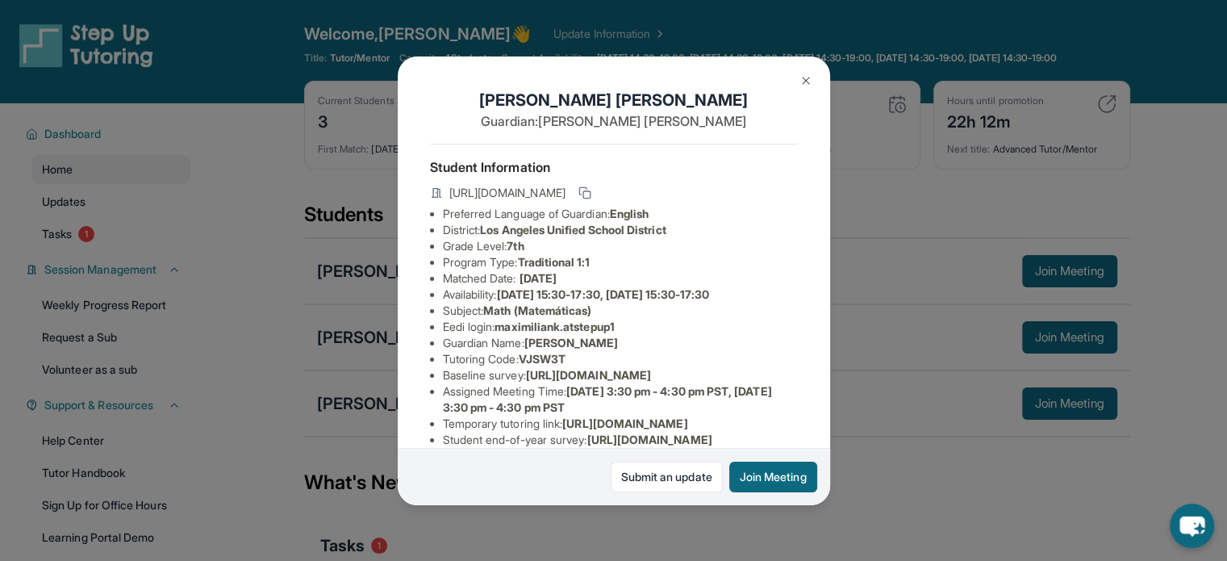
click at [914, 245] on div "Maximilian Karamian Guardian: Armineh Karamian Student Information https://stud…" at bounding box center [613, 280] width 1227 height 561
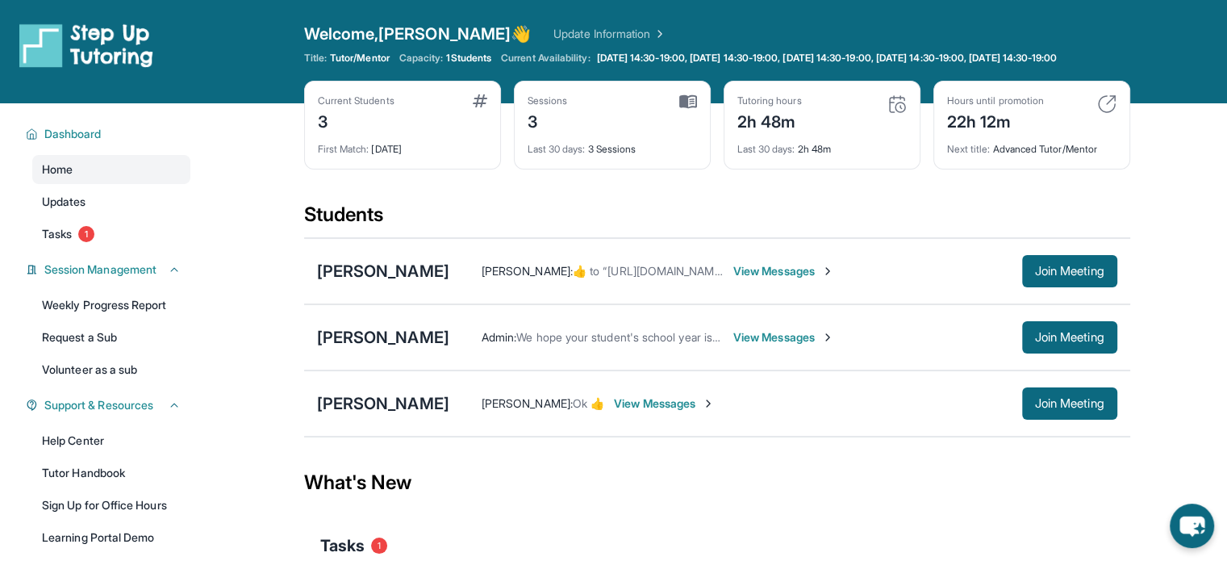
click at [792, 279] on span "View Messages" at bounding box center [784, 271] width 101 height 16
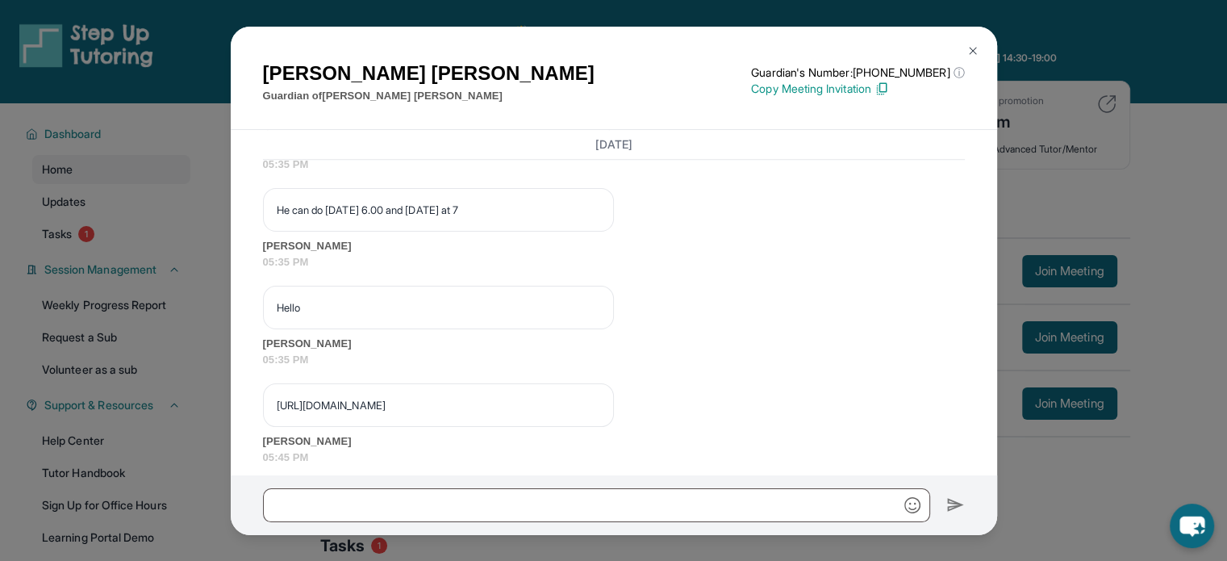
scroll to position [1351, 0]
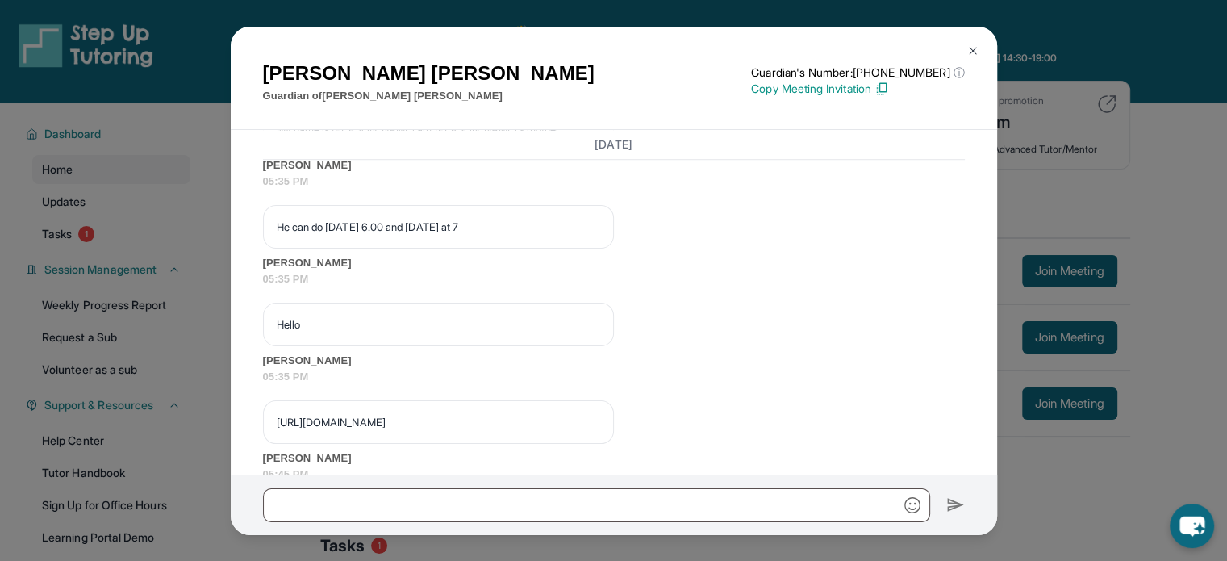
click at [1152, 215] on div "Armineh Karamian Guardian of Maximilian Karamian Guardian's Number: +1402799453…" at bounding box center [613, 280] width 1227 height 561
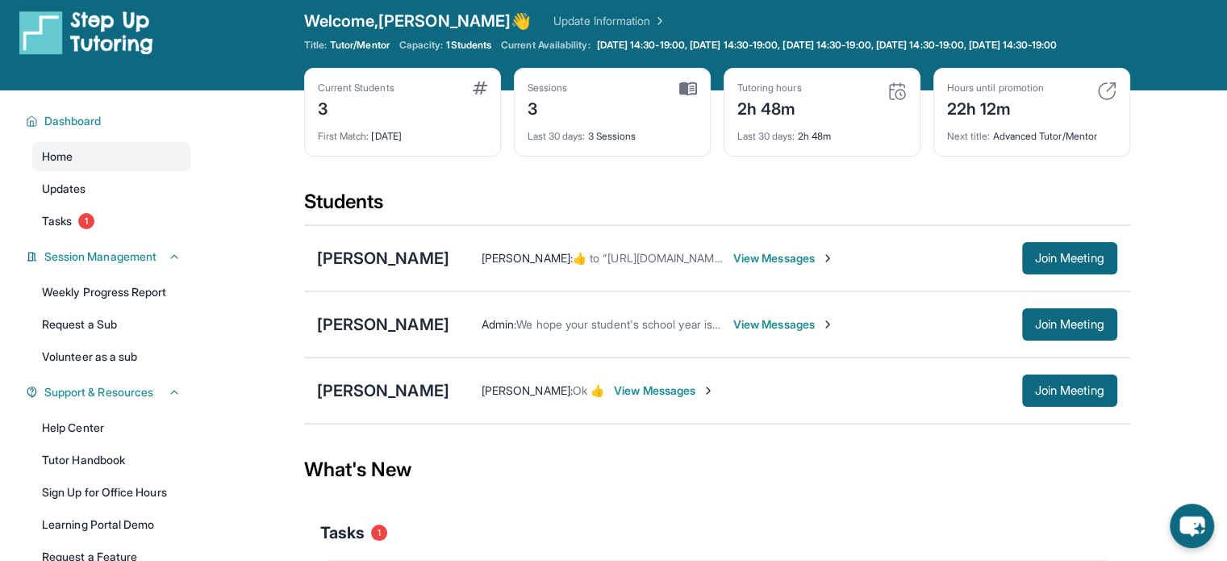
scroll to position [0, 0]
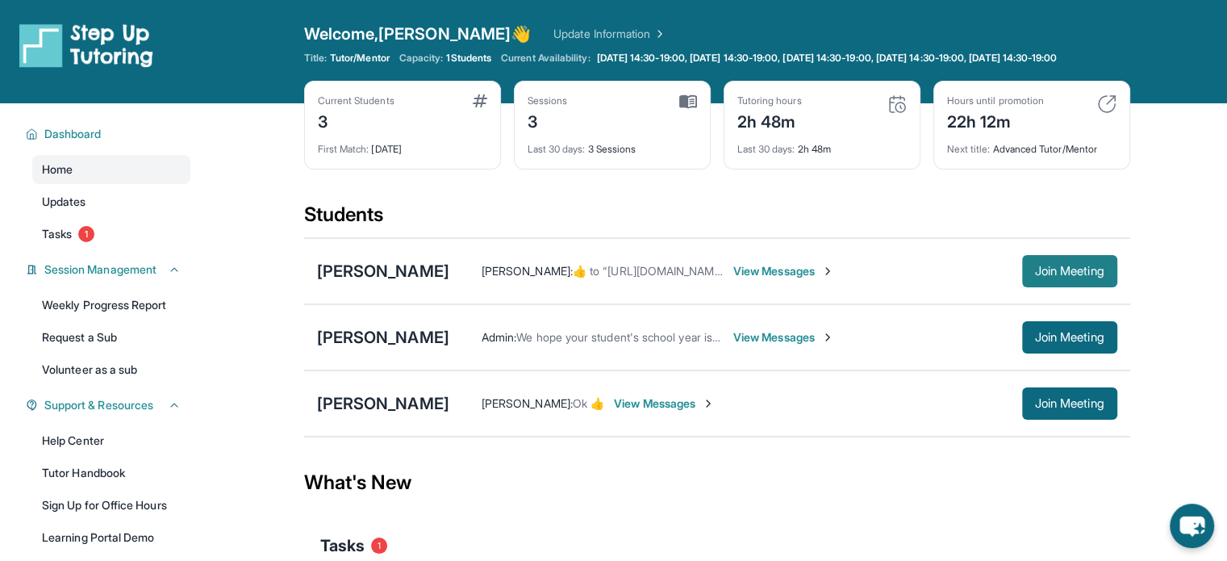
click at [1107, 287] on button "Join Meeting" at bounding box center [1069, 271] width 95 height 32
click at [813, 279] on span "View Messages" at bounding box center [784, 271] width 101 height 16
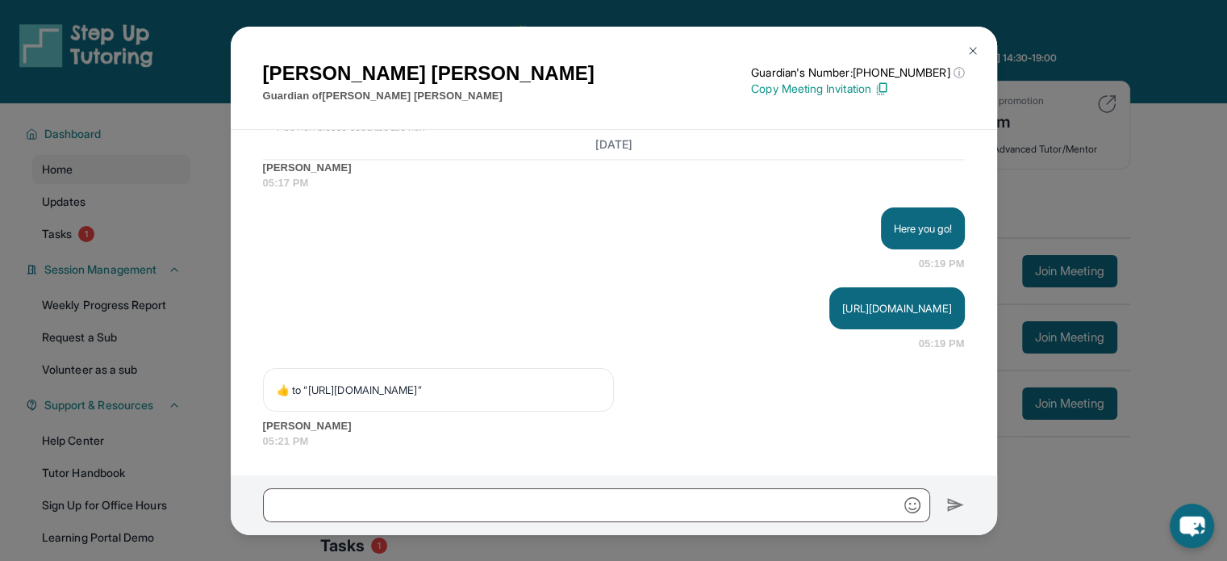
scroll to position [2561, 0]
click at [623, 489] on input "text" at bounding box center [596, 505] width 667 height 34
type input "*"
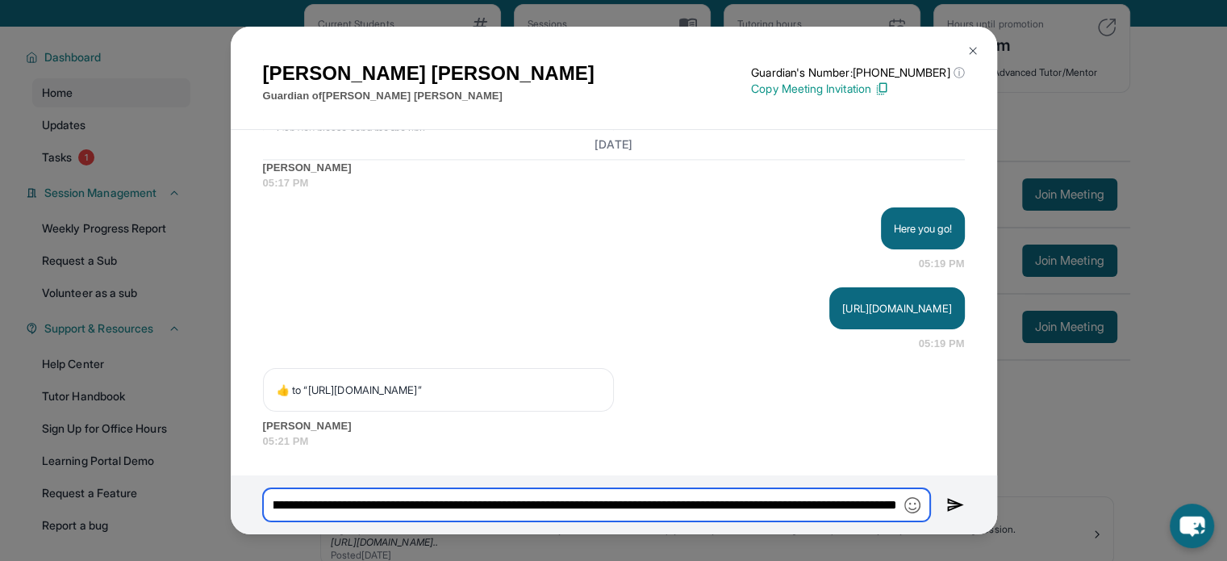
scroll to position [81, 0]
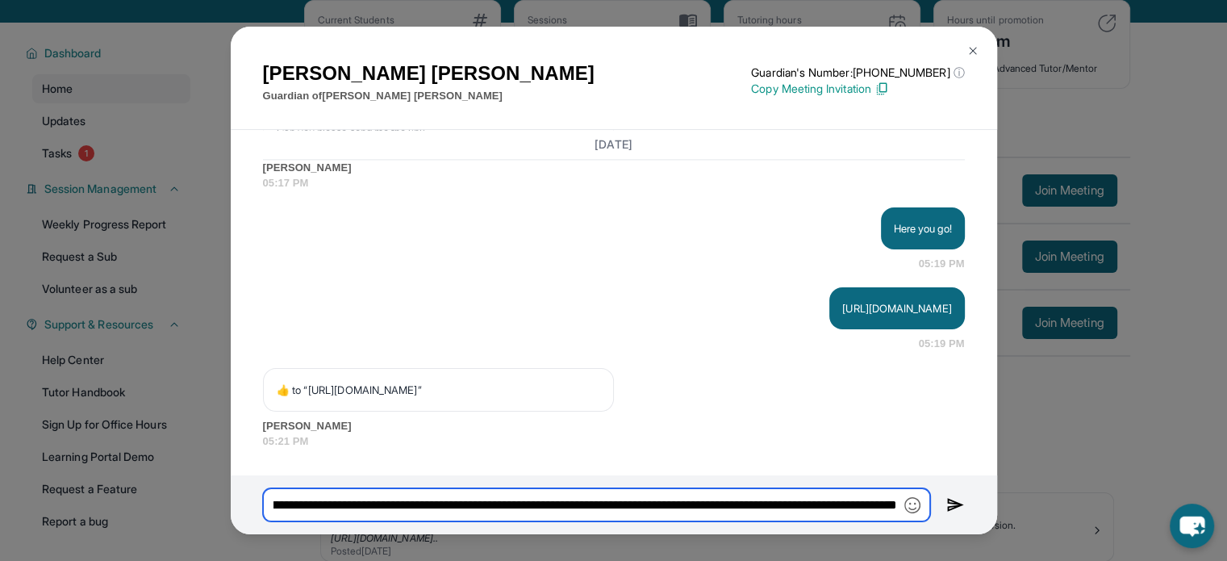
type input "**********"
click at [429, 507] on input "**********" at bounding box center [596, 505] width 667 height 34
drag, startPoint x: 576, startPoint y: 500, endPoint x: 1020, endPoint y: 471, distance: 444.8
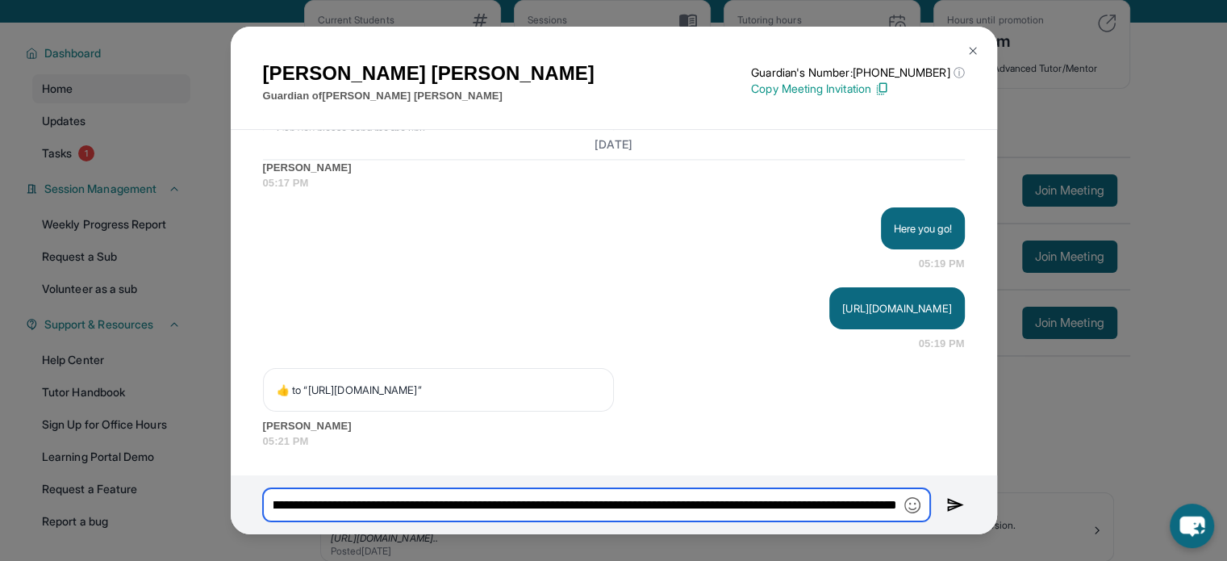
click at [1020, 471] on div "Armineh Karamian Guardian of Maximilian Karamian Guardian's Number: +1402799453…" at bounding box center [613, 280] width 1227 height 561
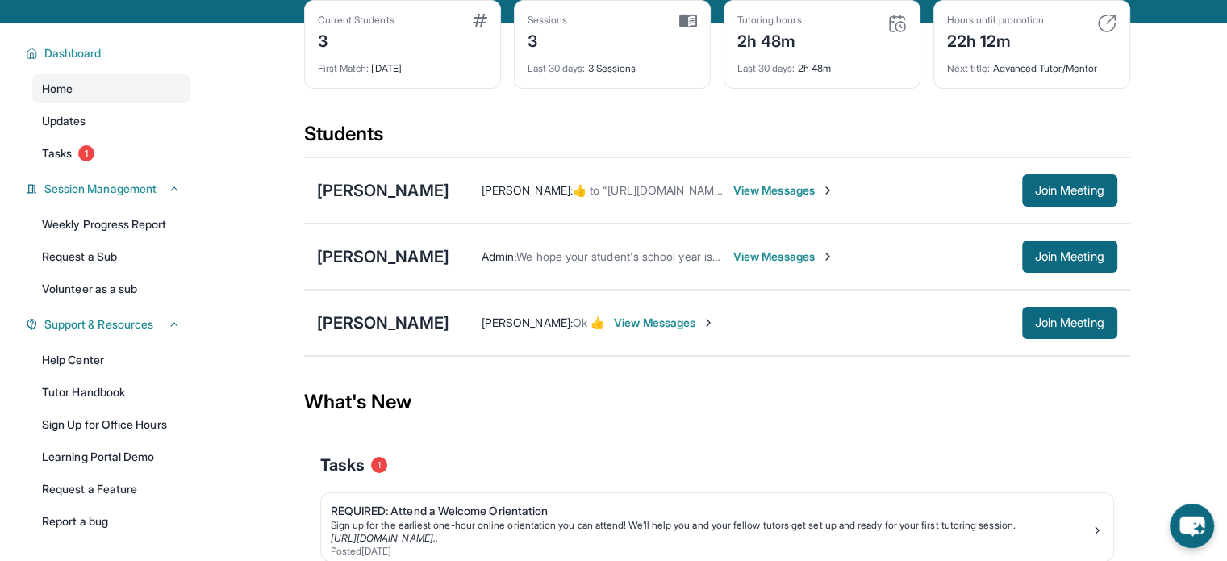
click at [797, 199] on span "View Messages" at bounding box center [784, 190] width 101 height 16
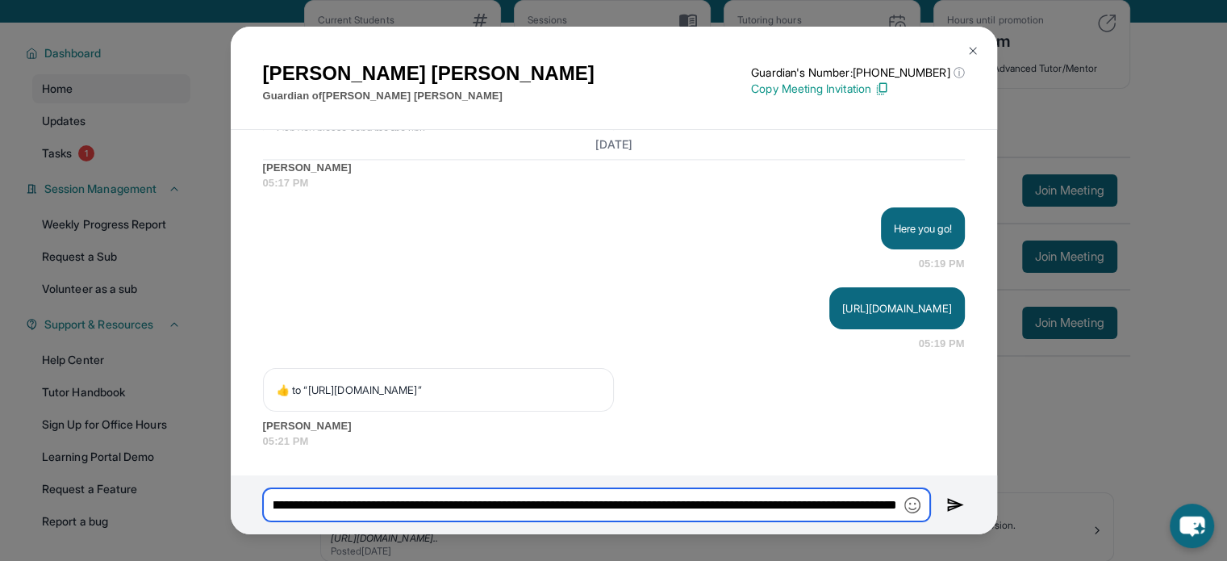
drag, startPoint x: 859, startPoint y: 509, endPoint x: 1117, endPoint y: 495, distance: 258.6
click at [1117, 495] on div "Armineh Karamian Guardian of Maximilian Karamian Guardian's Number: +1402799453…" at bounding box center [613, 280] width 1227 height 561
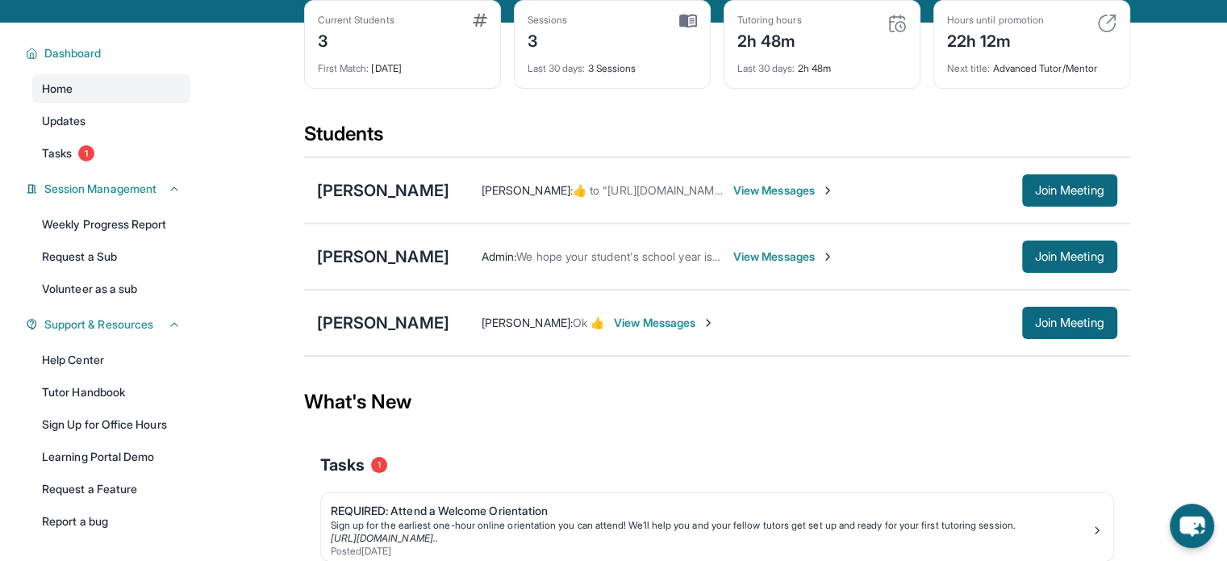
click at [817, 190] on div "Armineh Karamian :  ​👍​ to “ https://student-portal.stepuptutoring.org/student/…" at bounding box center [783, 190] width 668 height 32
click at [821, 198] on span "View Messages" at bounding box center [784, 190] width 101 height 16
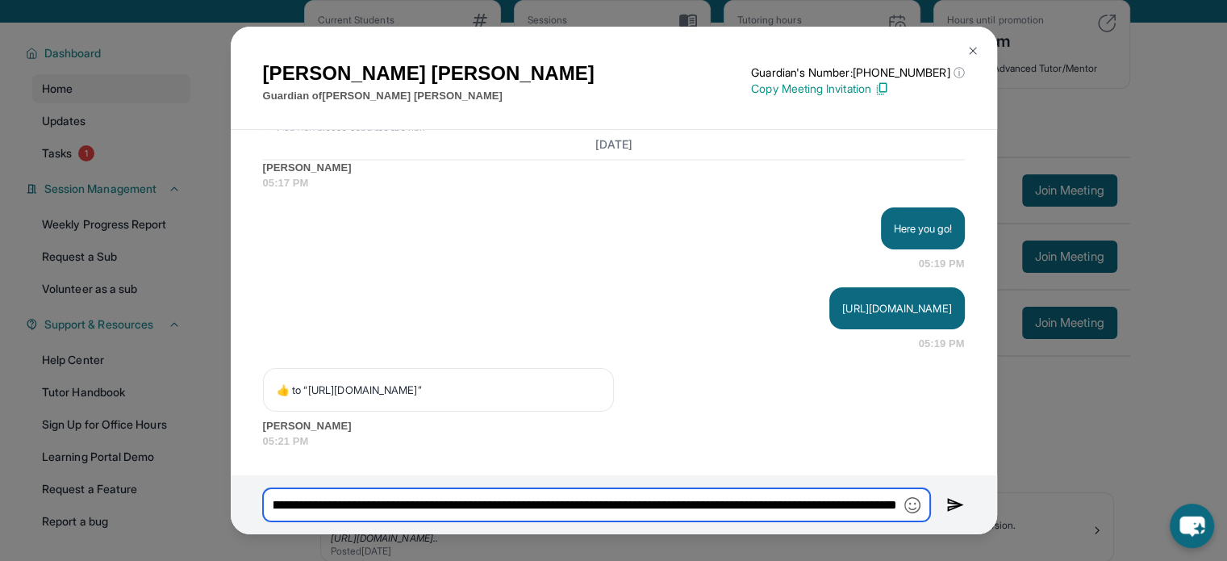
drag, startPoint x: 842, startPoint y: 504, endPoint x: 897, endPoint y: 508, distance: 55.0
click at [897, 508] on input "**********" at bounding box center [596, 505] width 667 height 34
drag, startPoint x: 662, startPoint y: 511, endPoint x: 889, endPoint y: 509, distance: 227.6
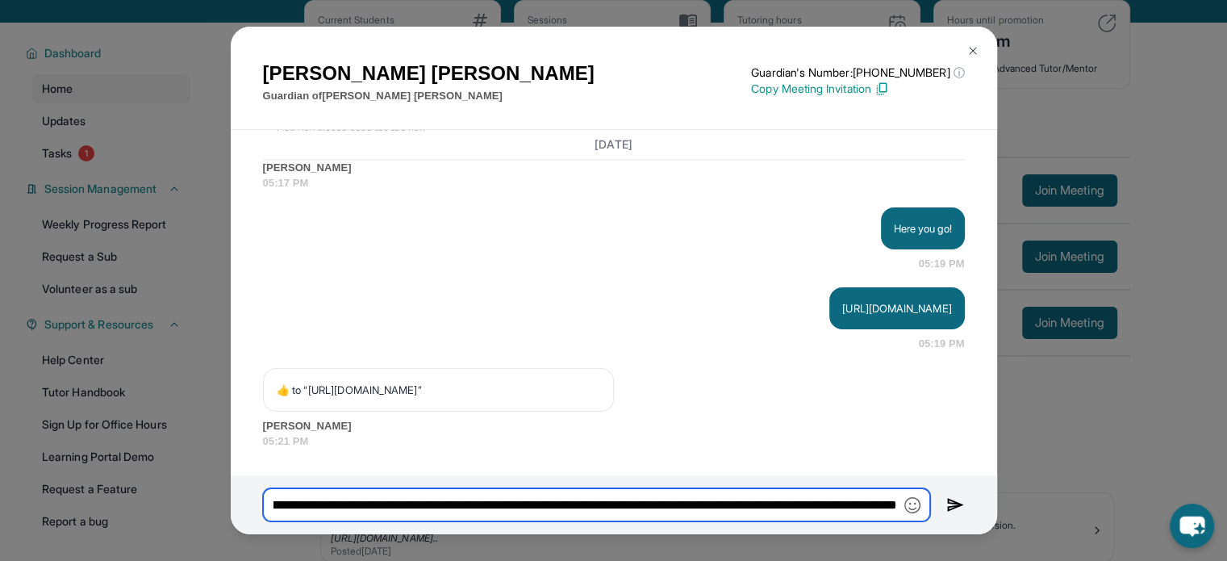
click at [889, 509] on input "**********" at bounding box center [596, 505] width 667 height 34
click at [894, 508] on input "**********" at bounding box center [596, 505] width 667 height 34
drag, startPoint x: 617, startPoint y: 510, endPoint x: 894, endPoint y: 501, distance: 277.7
click at [894, 501] on input "**********" at bounding box center [596, 505] width 667 height 34
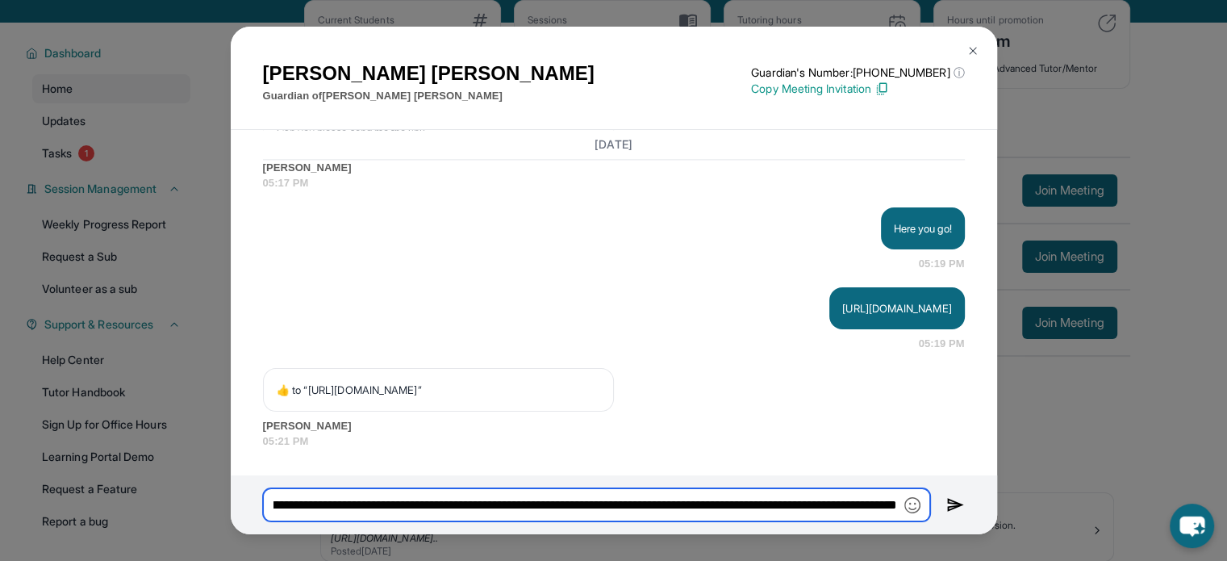
click at [894, 501] on input "**********" at bounding box center [596, 505] width 667 height 34
click at [557, 506] on input "**********" at bounding box center [596, 505] width 667 height 34
type input "**********"
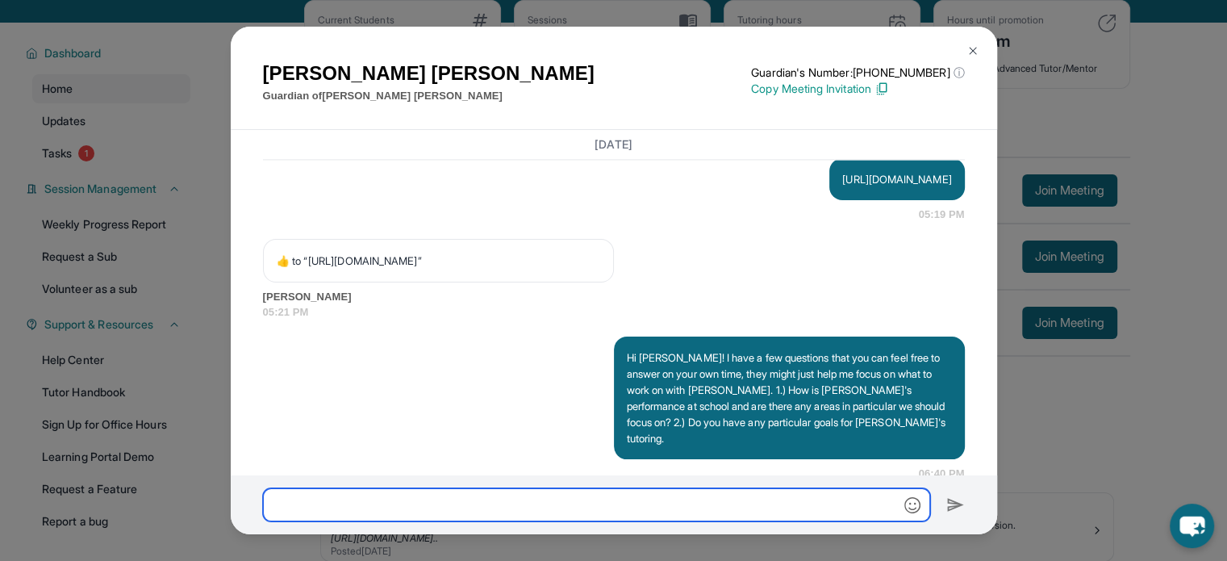
scroll to position [2707, 0]
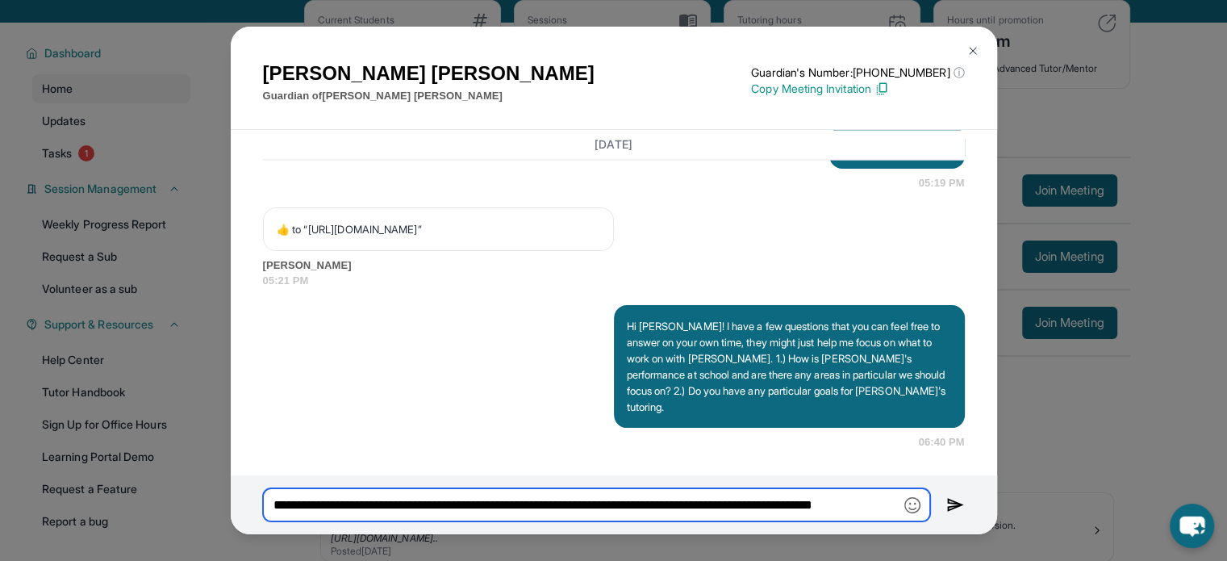
type input "**********"
drag, startPoint x: 562, startPoint y: 506, endPoint x: 554, endPoint y: 496, distance: 12.6
click at [575, 496] on input "**********" at bounding box center [596, 505] width 667 height 34
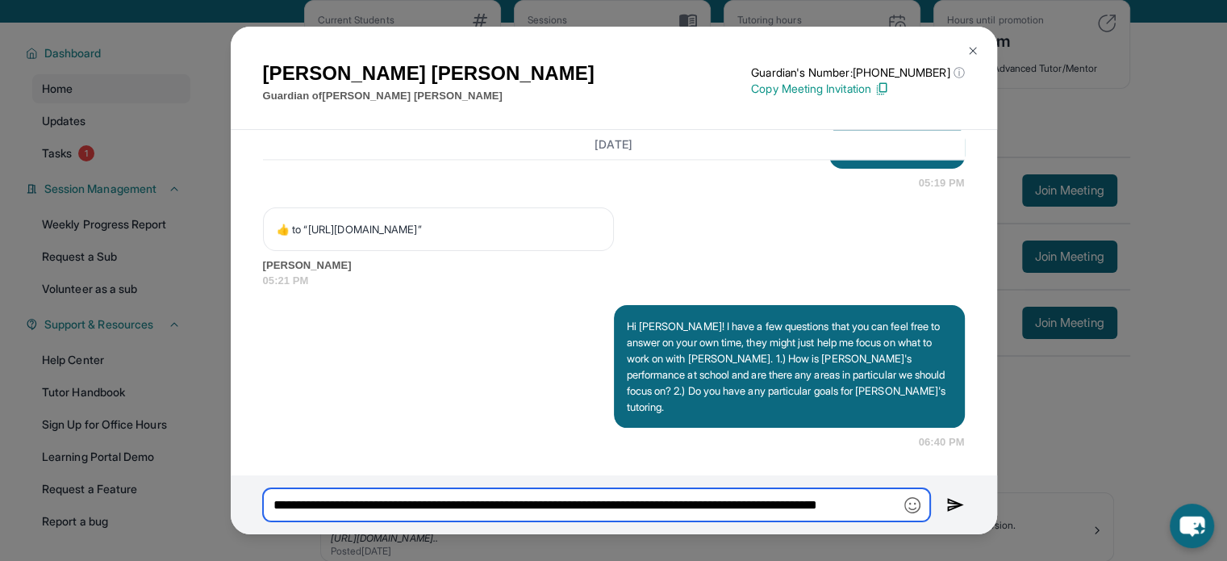
drag, startPoint x: 549, startPoint y: 505, endPoint x: 1102, endPoint y: 539, distance: 554.6
click at [1102, 539] on div "Armineh Karamian Guardian of Maximilian Karamian Guardian's Number: +1402799453…" at bounding box center [613, 280] width 1227 height 561
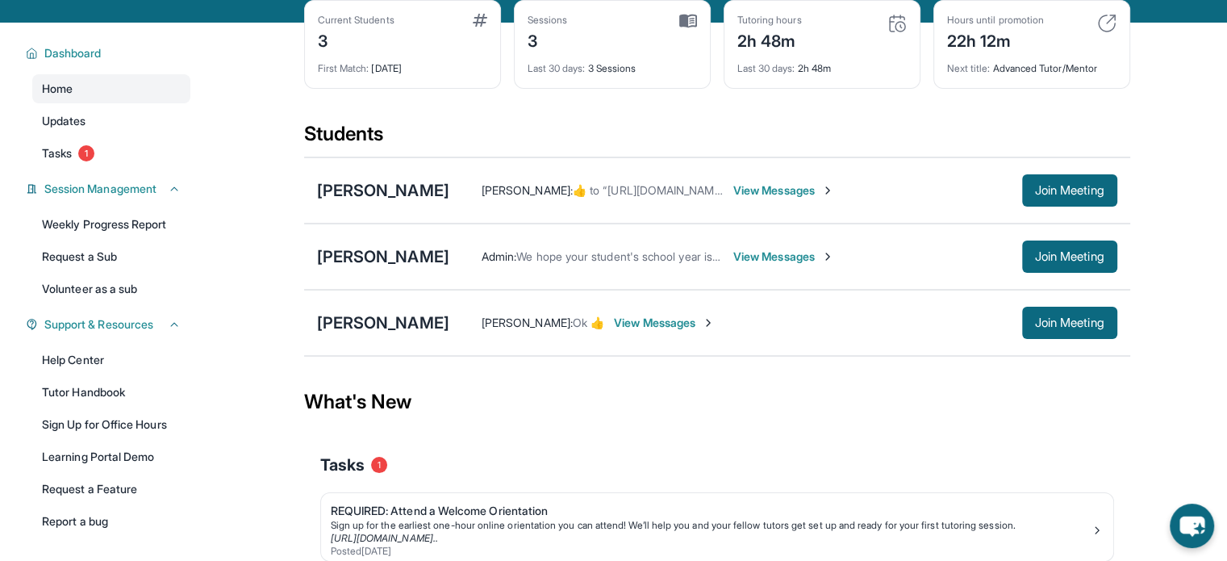
click at [818, 197] on span "View Messages" at bounding box center [784, 190] width 101 height 16
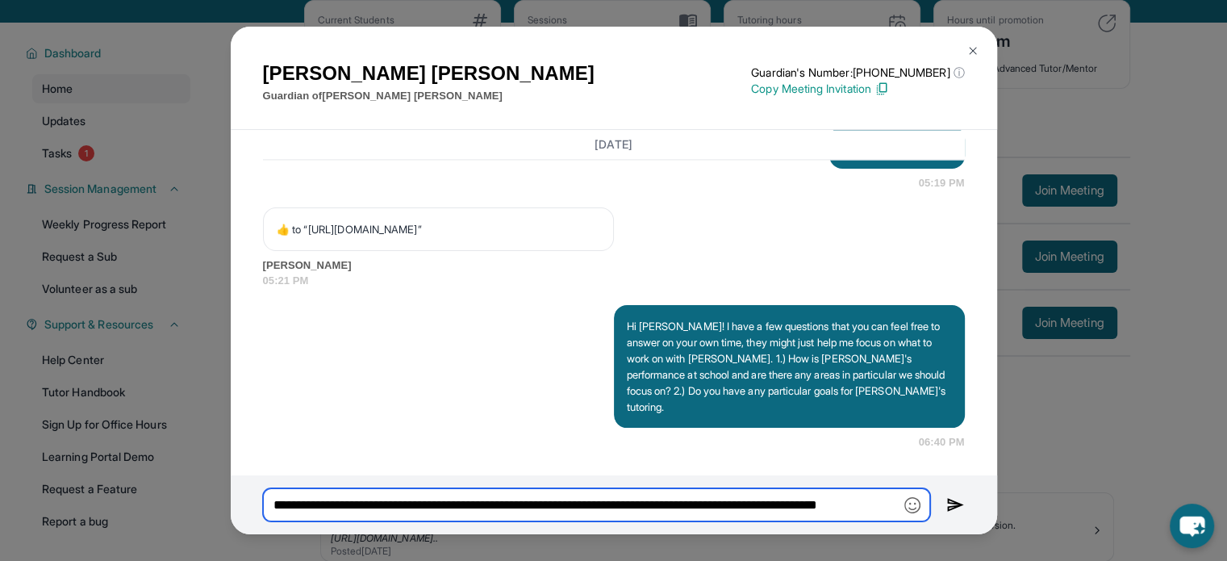
drag, startPoint x: 754, startPoint y: 500, endPoint x: 868, endPoint y: 516, distance: 114.9
click at [868, 516] on input "**********" at bounding box center [596, 505] width 667 height 34
click at [896, 502] on input "**********" at bounding box center [596, 505] width 667 height 34
click at [963, 512] on img at bounding box center [956, 504] width 19 height 19
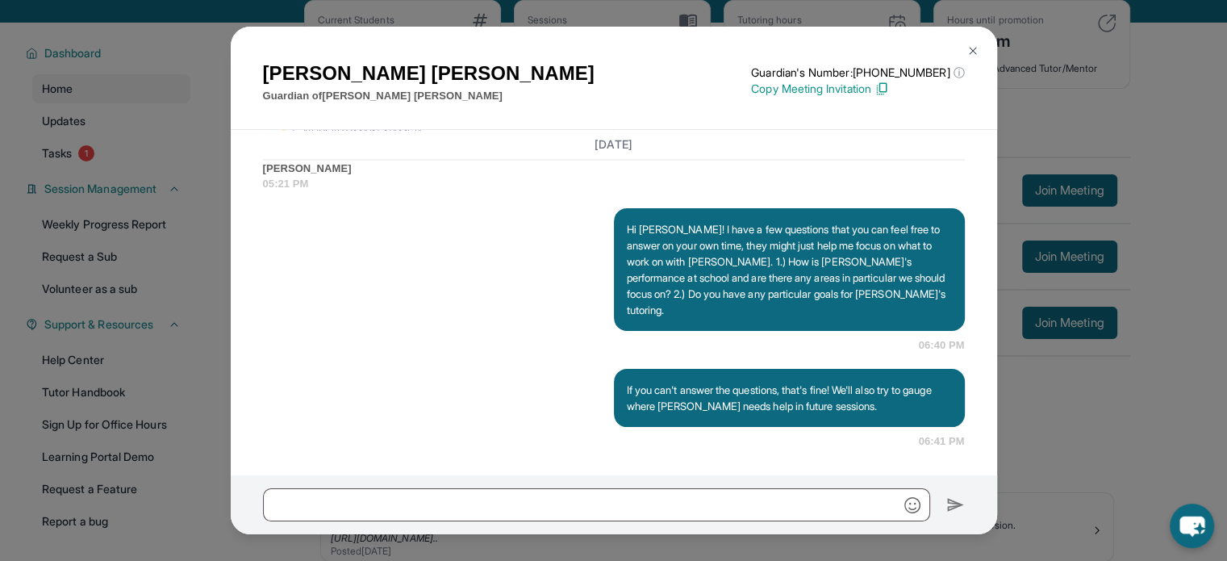
scroll to position [2803, 0]
click at [754, 507] on input "text" at bounding box center [596, 505] width 667 height 34
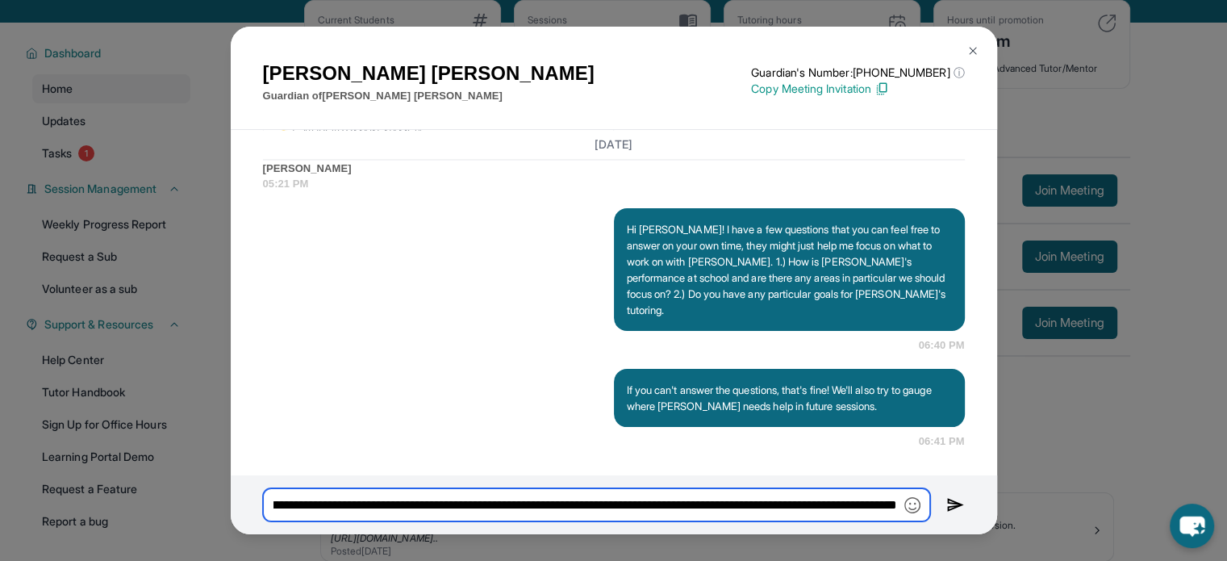
scroll to position [0, 575]
type input "**********"
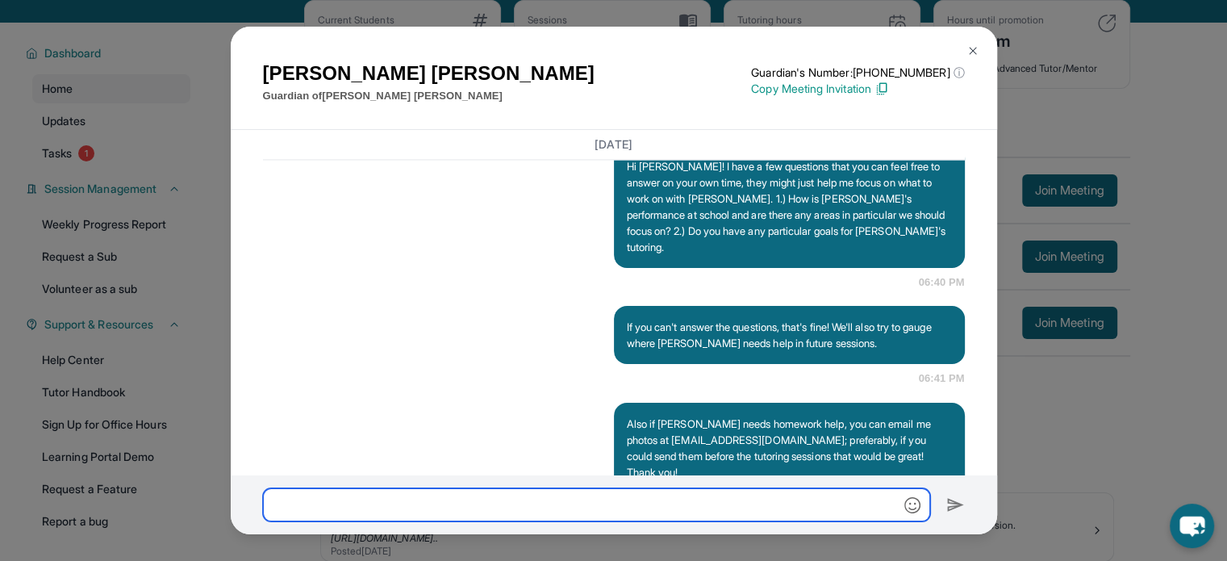
scroll to position [2770, 0]
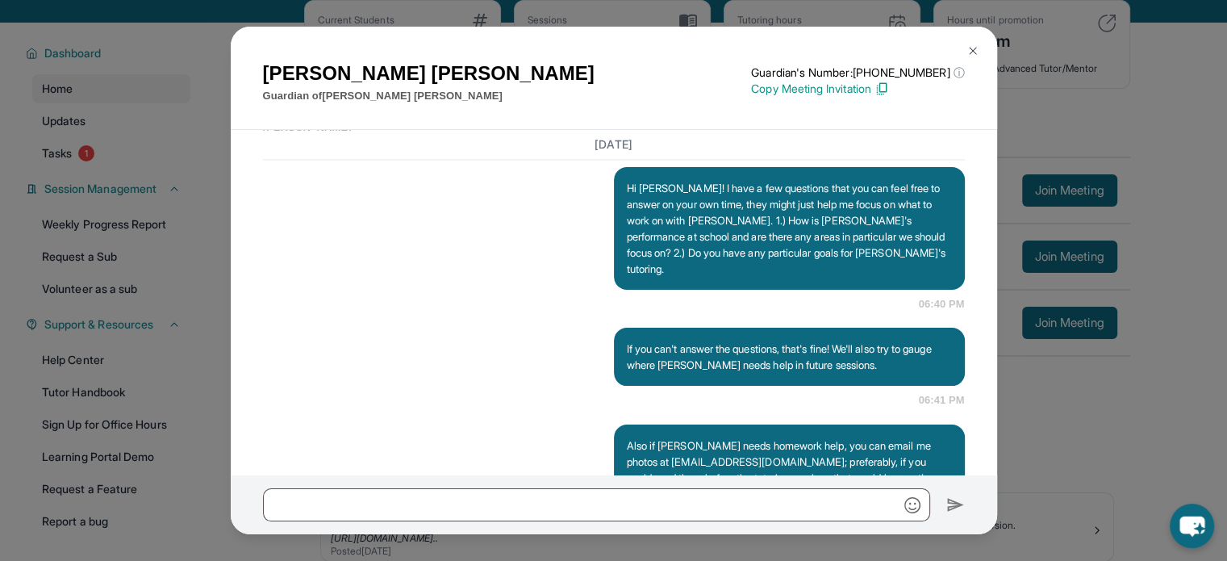
click at [1139, 232] on div "Armineh Karamian Guardian of Maximilian Karamian Guardian's Number: +1402799453…" at bounding box center [613, 280] width 1227 height 561
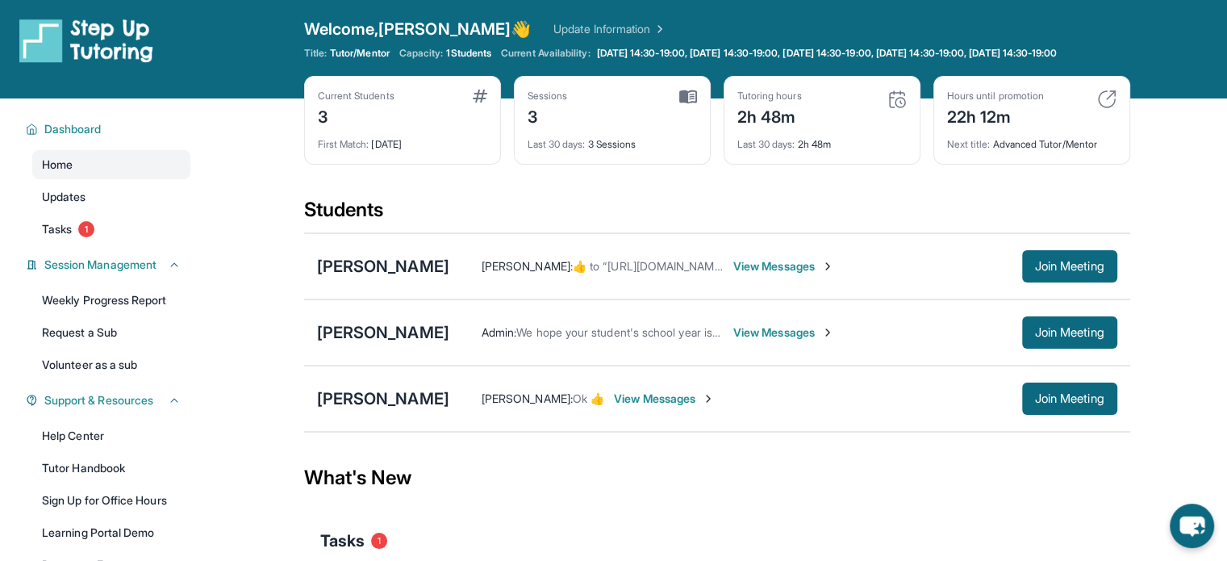
scroll to position [0, 0]
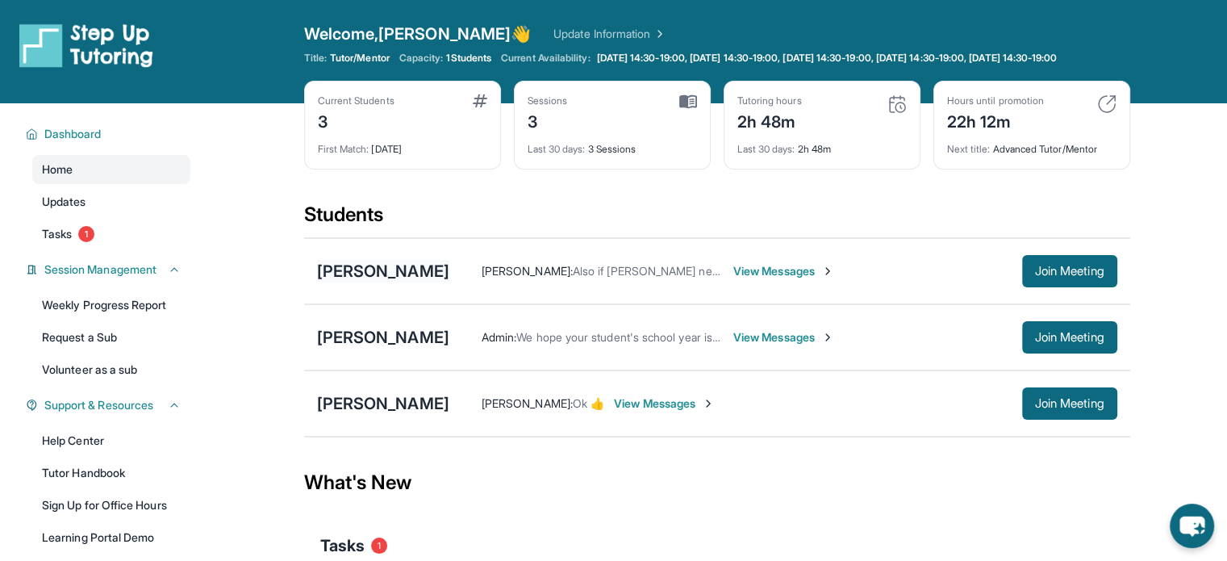
click at [343, 282] on div "[PERSON_NAME]" at bounding box center [383, 271] width 132 height 23
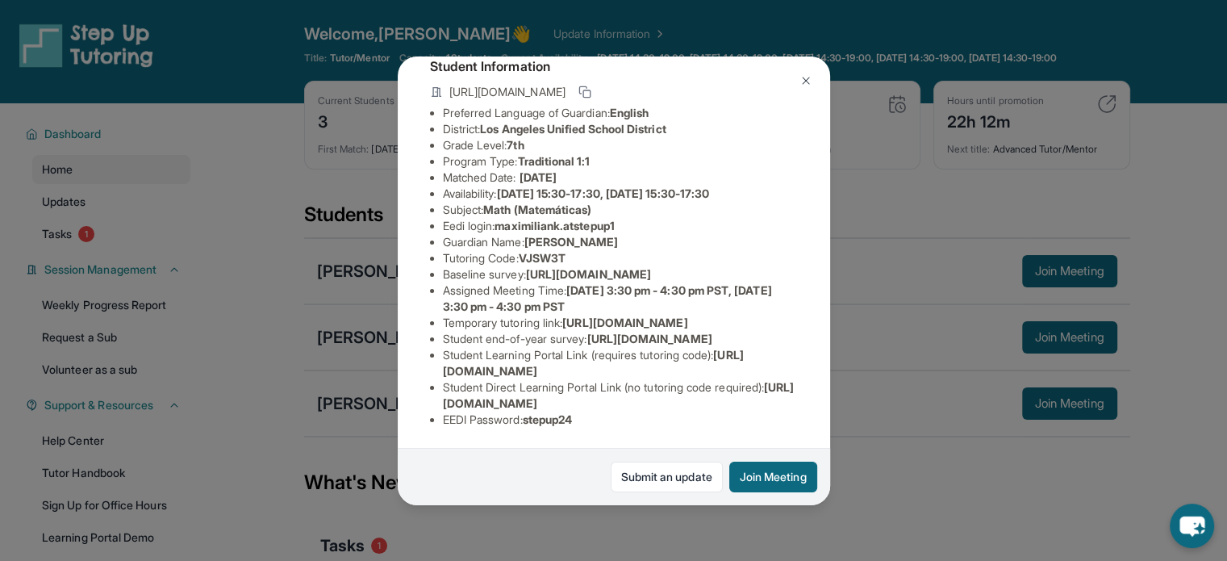
scroll to position [271, 0]
click at [1139, 74] on div "Maximilian Karamian Guardian: Armineh Karamian Student Information https://stud…" at bounding box center [613, 280] width 1227 height 561
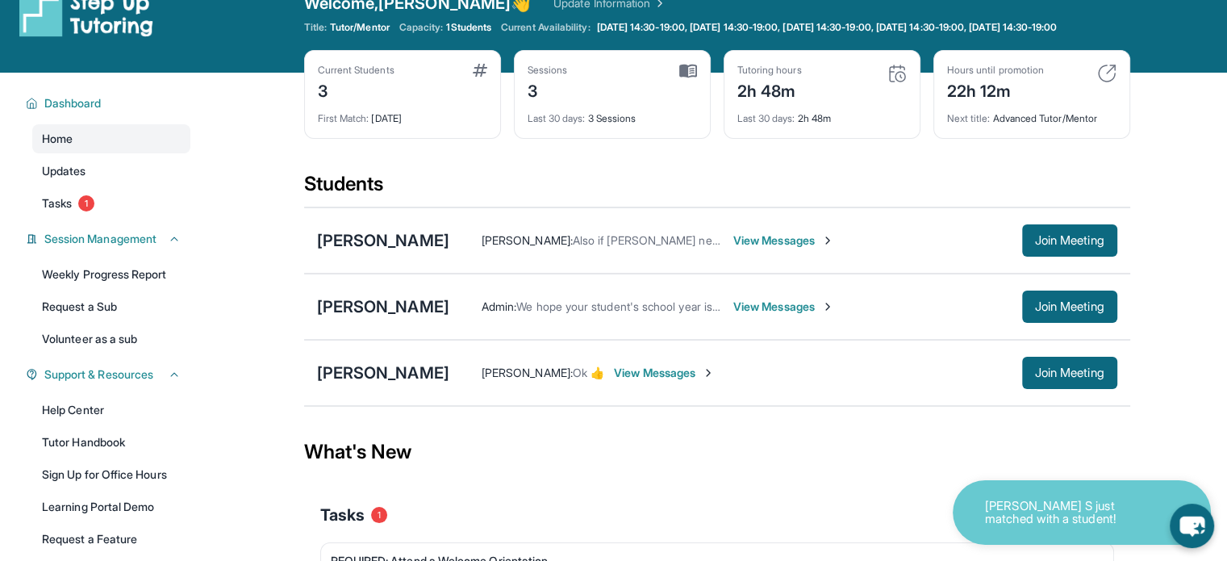
scroll to position [0, 0]
